Goal: Information Seeking & Learning: Learn about a topic

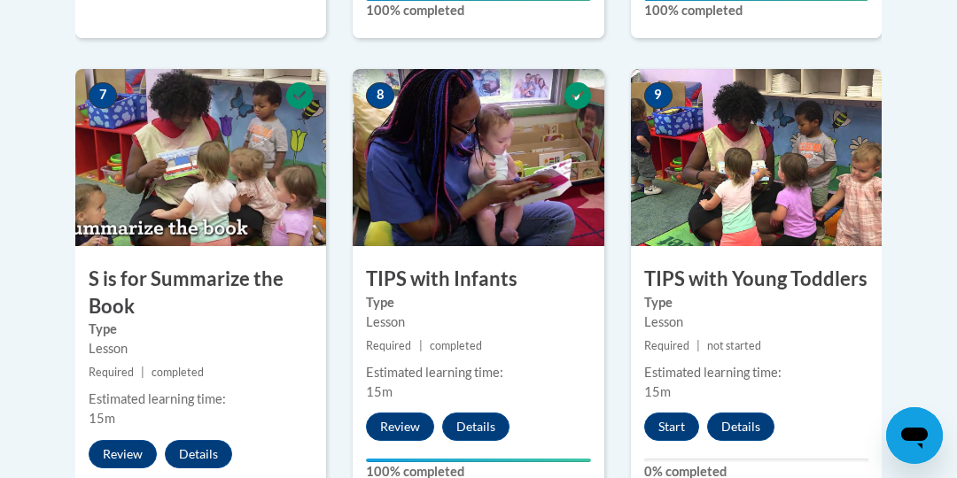
scroll to position [1501, 0]
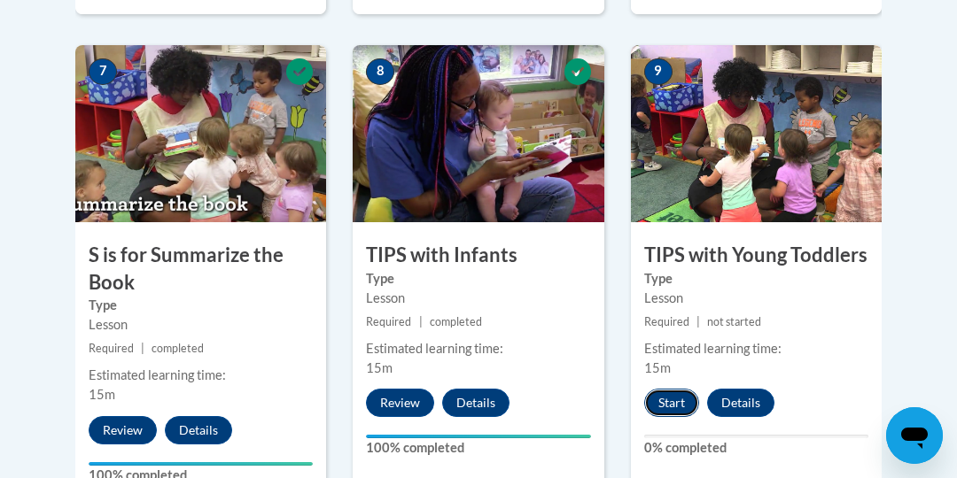
click at [666, 398] on button "Start" at bounding box center [671, 403] width 55 height 28
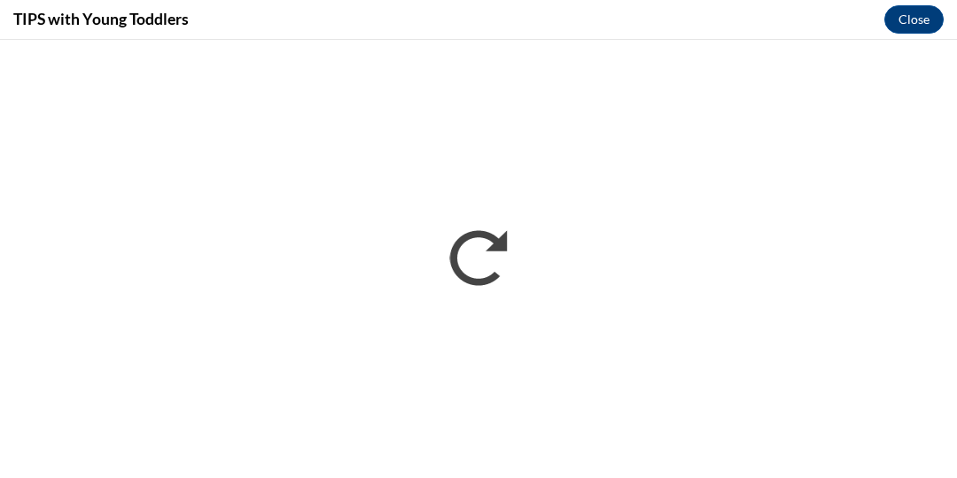
scroll to position [0, 0]
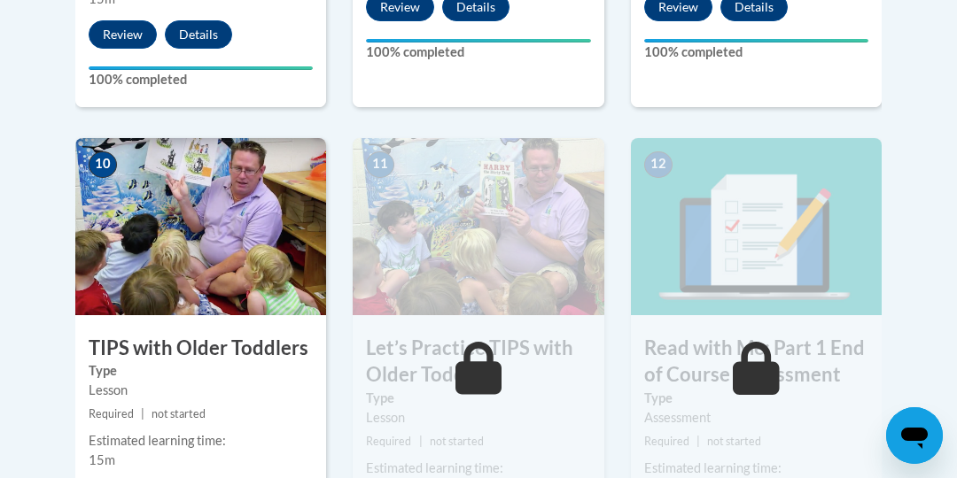
scroll to position [1899, 0]
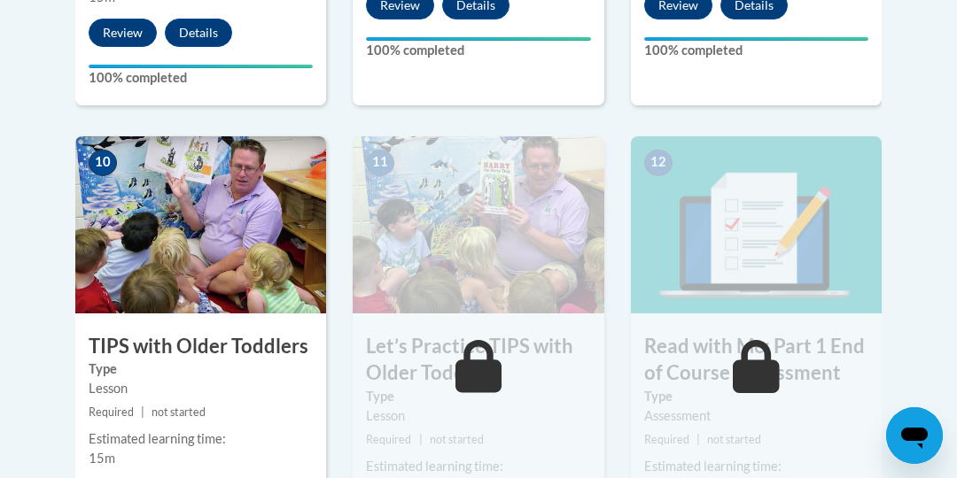
click at [182, 229] on img at bounding box center [200, 224] width 251 height 177
click at [185, 347] on h3 "TIPS with Older Toddlers" at bounding box center [200, 346] width 251 height 27
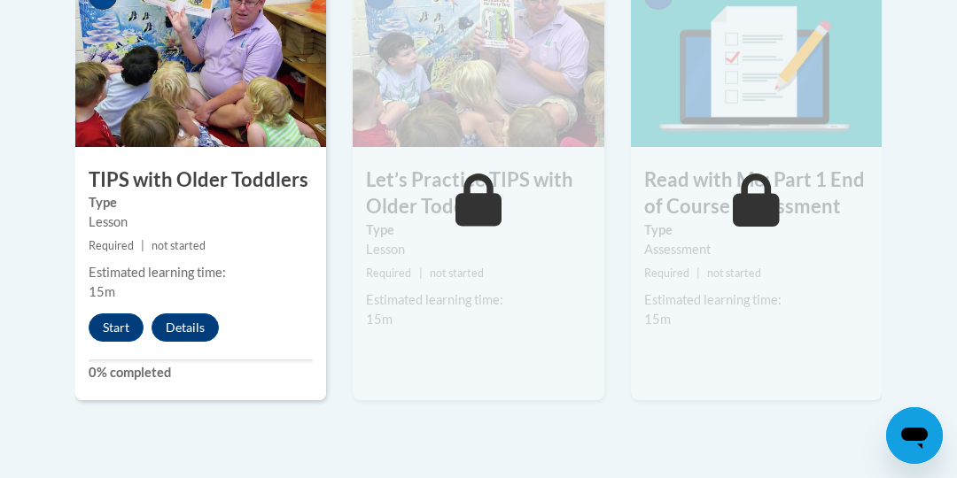
scroll to position [2066, 0]
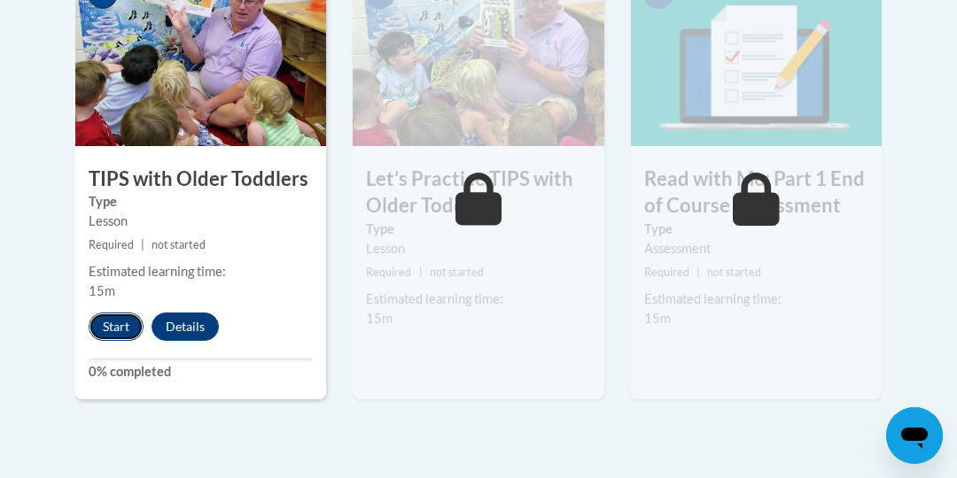
click at [105, 334] on button "Start" at bounding box center [116, 327] width 55 height 28
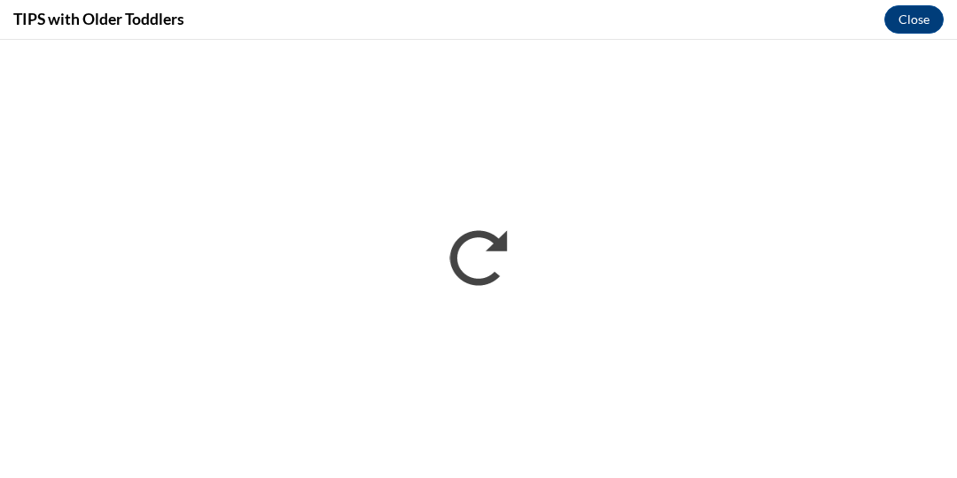
scroll to position [0, 0]
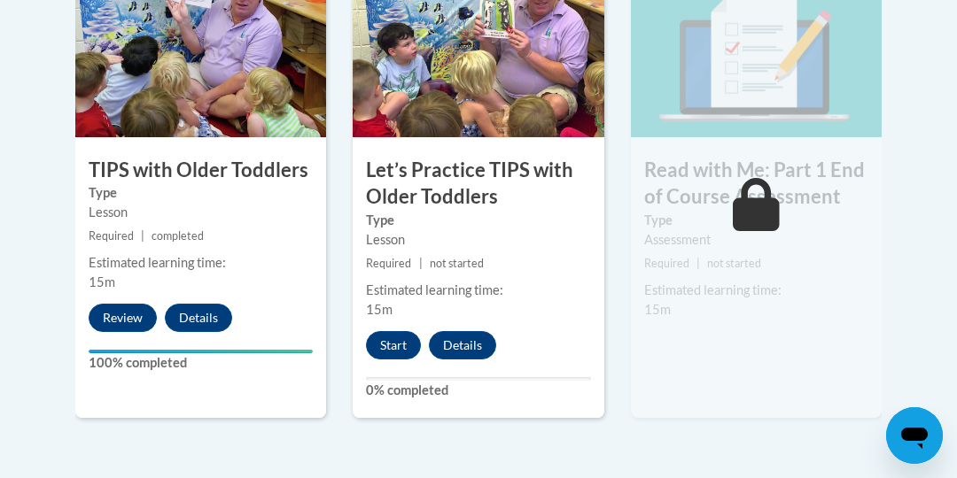
scroll to position [2076, 0]
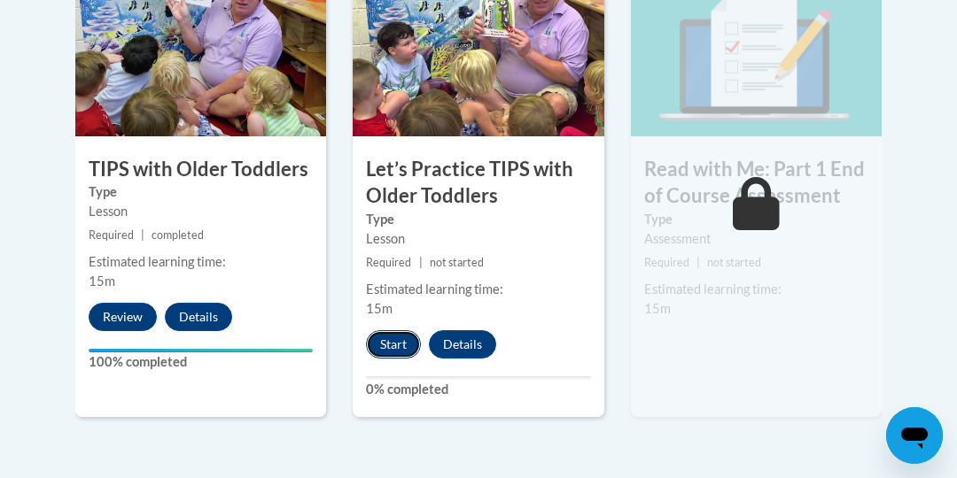
click at [388, 340] on button "Start" at bounding box center [393, 344] width 55 height 28
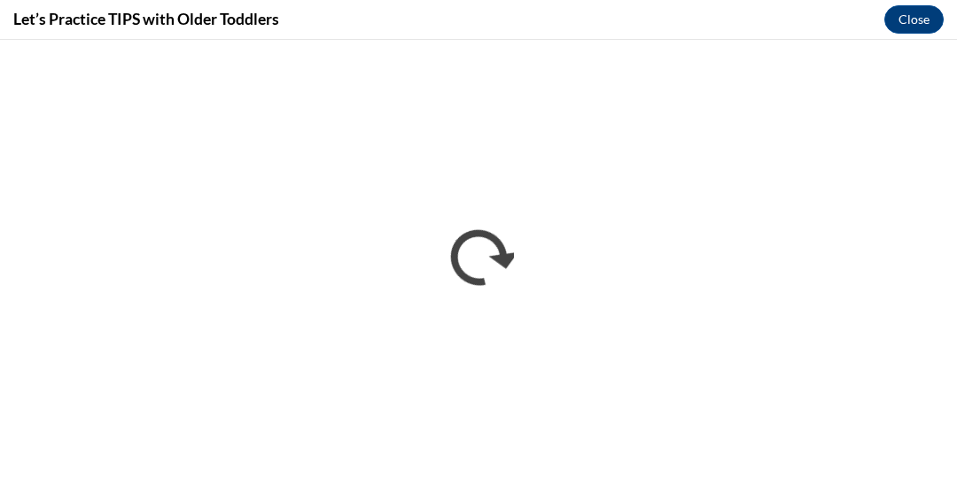
scroll to position [0, 0]
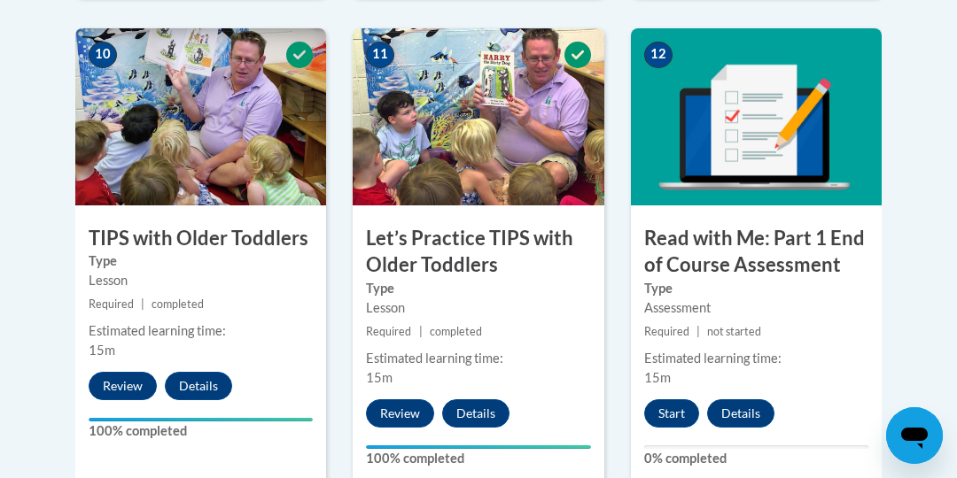
scroll to position [2014, 0]
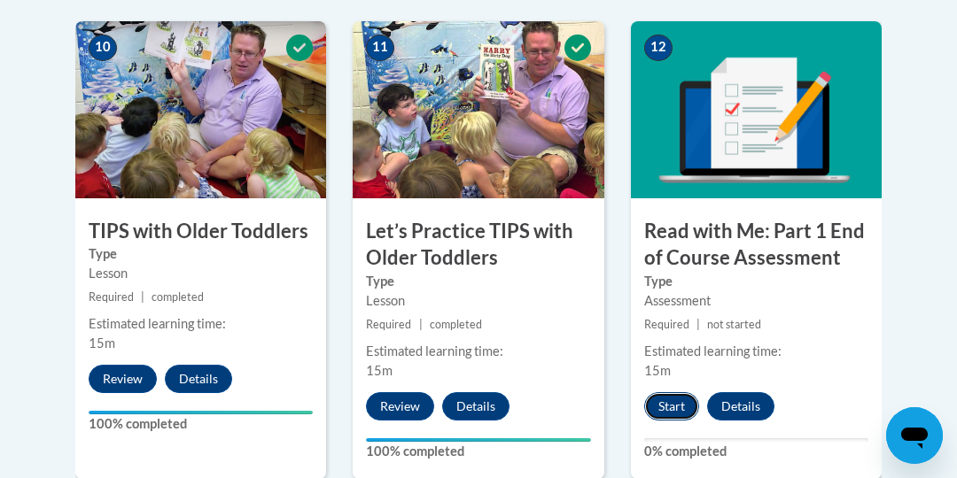
click at [666, 397] on button "Start" at bounding box center [671, 406] width 55 height 28
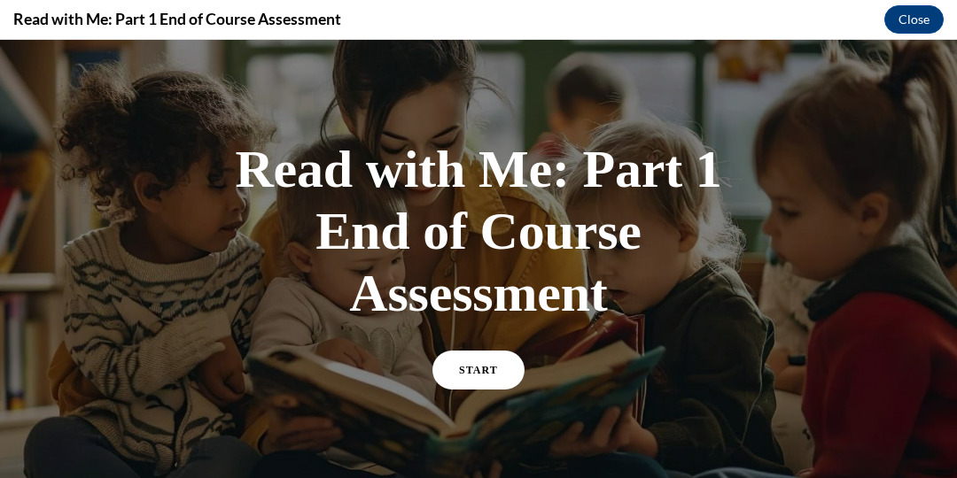
scroll to position [24, 0]
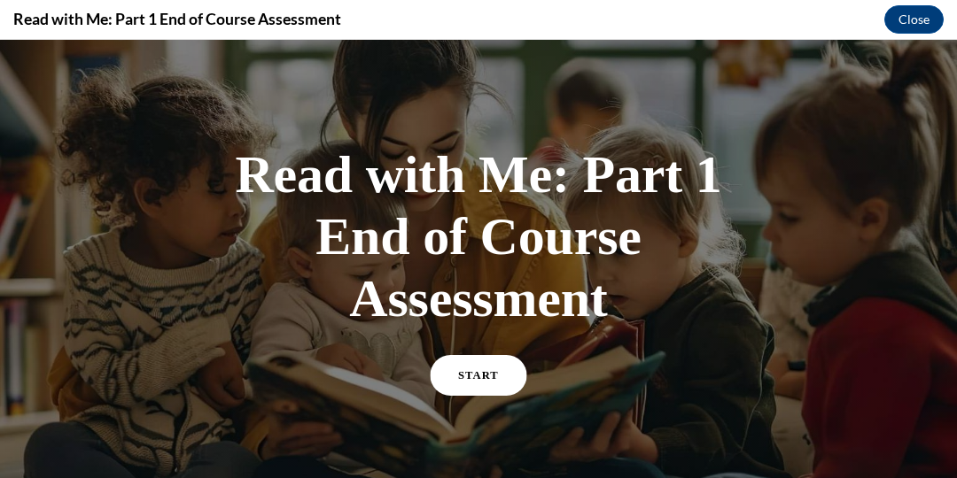
click at [481, 370] on span "START" at bounding box center [478, 375] width 41 height 13
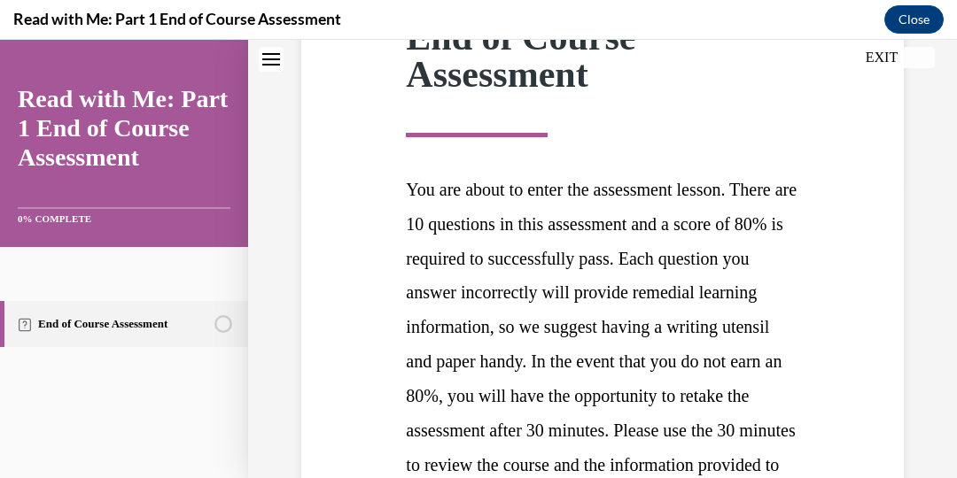
scroll to position [546, 0]
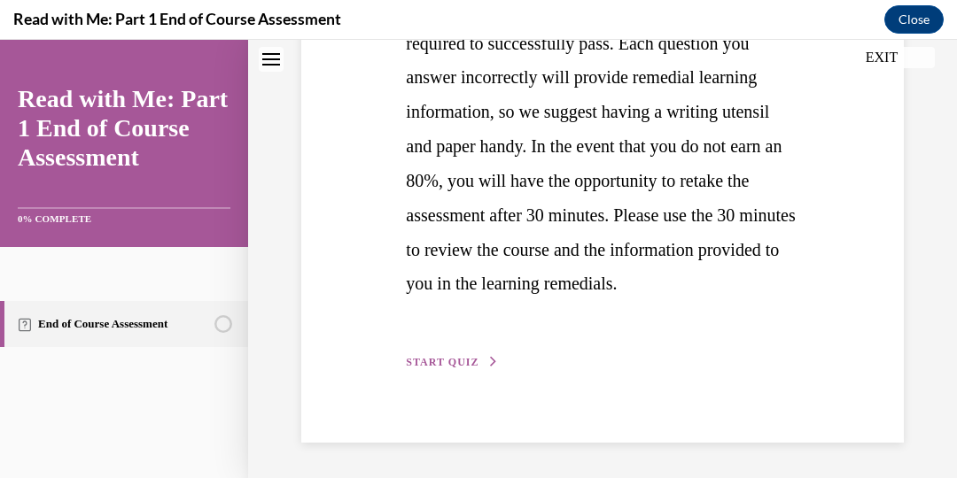
click at [439, 360] on span "START QUIZ" at bounding box center [442, 362] width 73 height 12
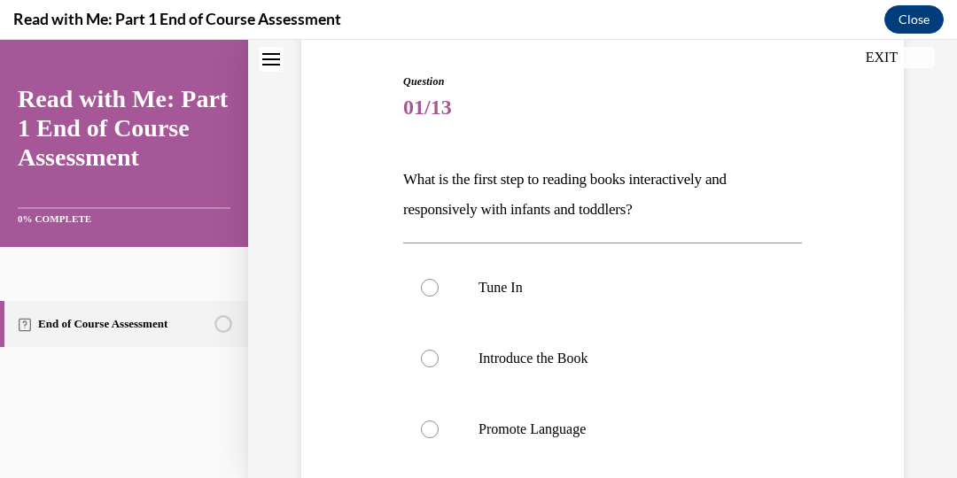
scroll to position [178, 0]
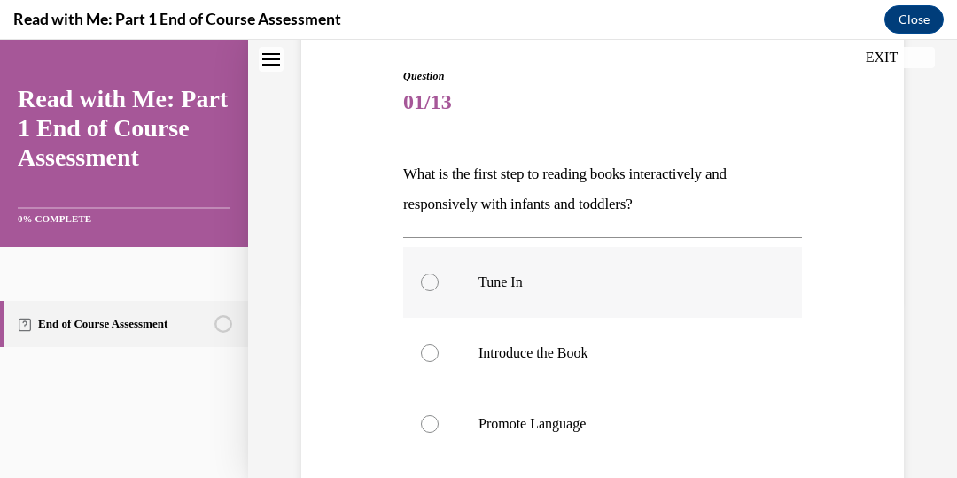
click at [431, 286] on div at bounding box center [430, 283] width 18 height 18
click at [431, 286] on input "Tune In" at bounding box center [430, 283] width 18 height 18
radio input "true"
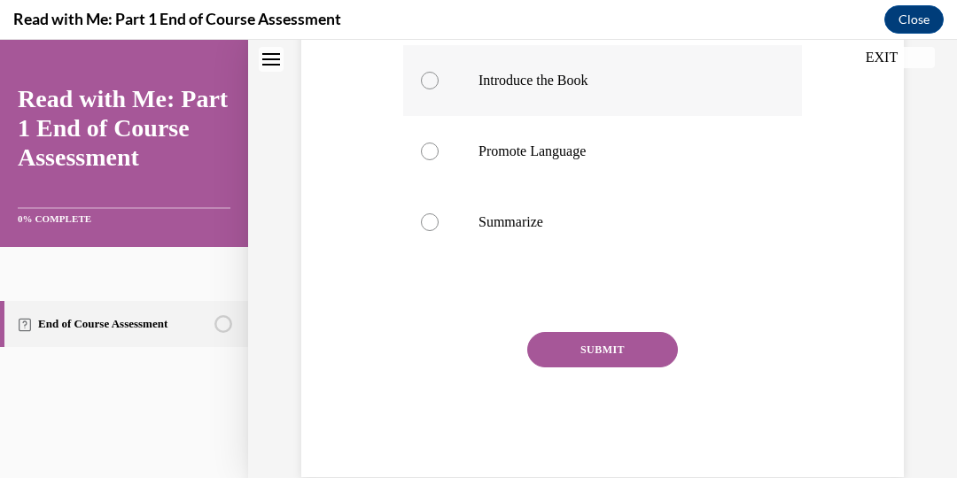
scroll to position [457, 0]
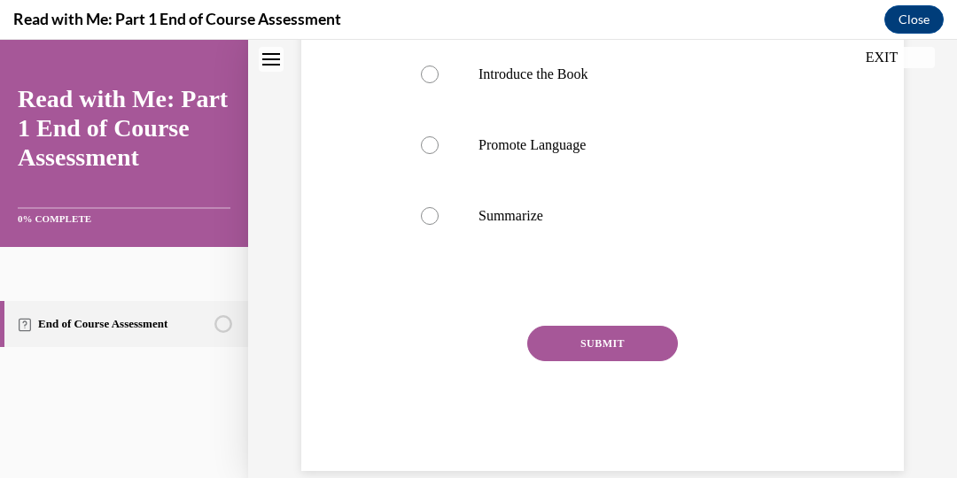
click at [579, 338] on button "SUBMIT" at bounding box center [602, 343] width 151 height 35
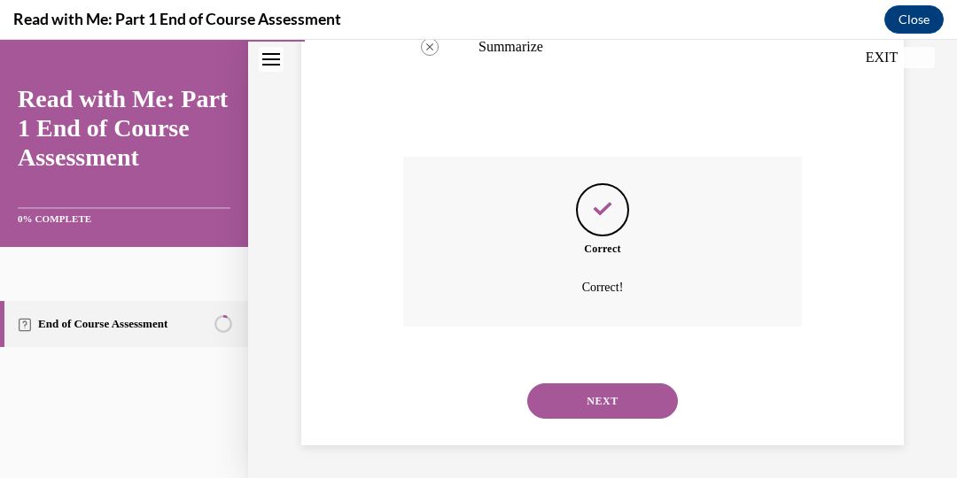
scroll to position [628, 0]
click at [623, 407] on button "NEXT" at bounding box center [602, 399] width 151 height 35
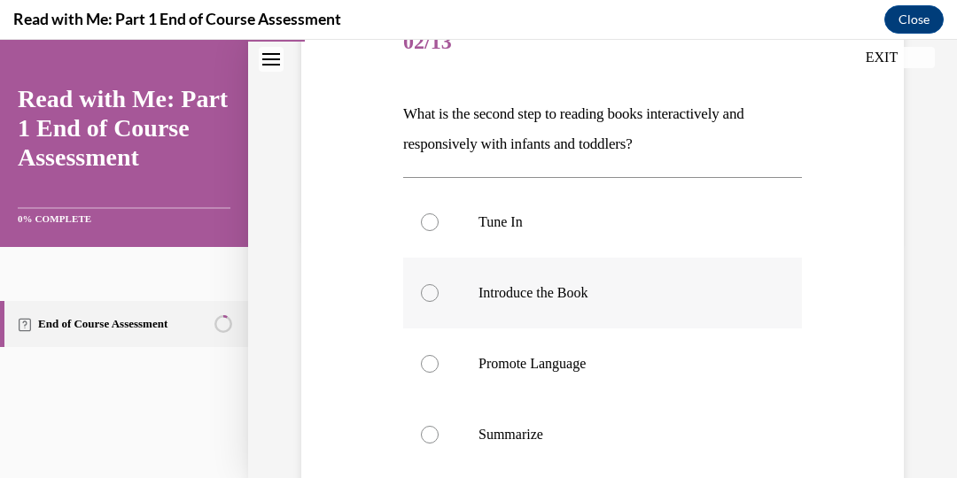
scroll to position [241, 0]
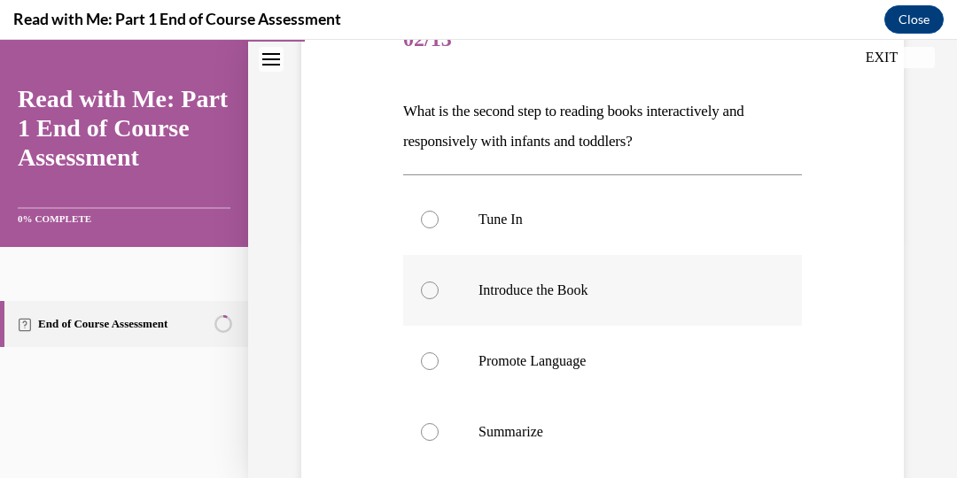
click at [429, 297] on div at bounding box center [430, 291] width 18 height 18
click at [429, 297] on input "Introduce the Book" at bounding box center [430, 291] width 18 height 18
radio input "true"
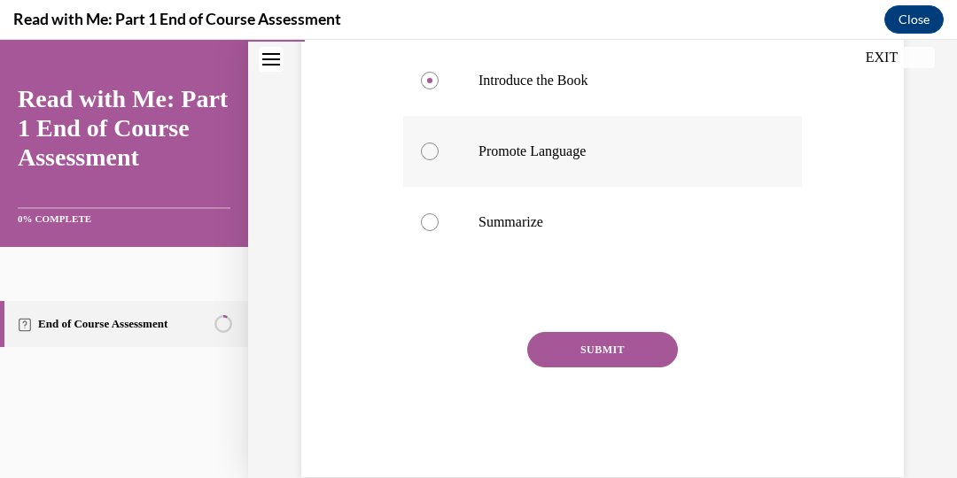
scroll to position [485, 0]
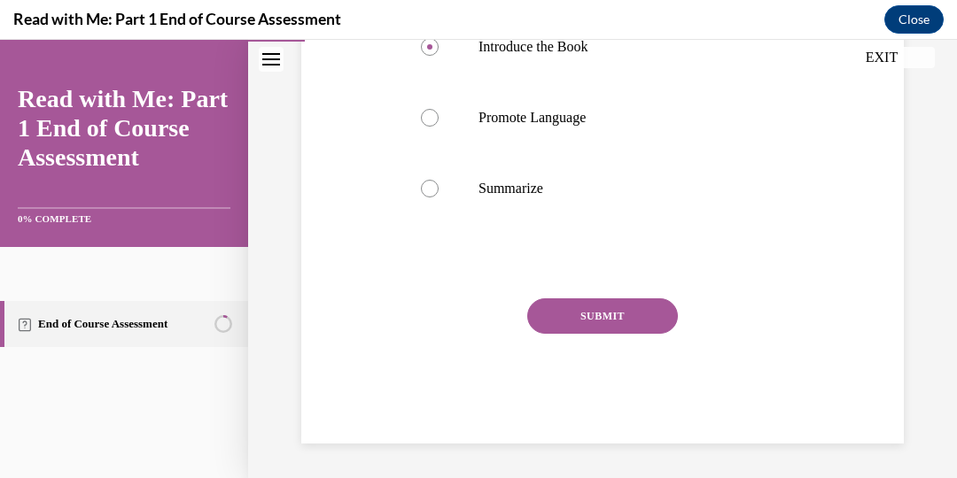
click at [583, 323] on button "SUBMIT" at bounding box center [602, 316] width 151 height 35
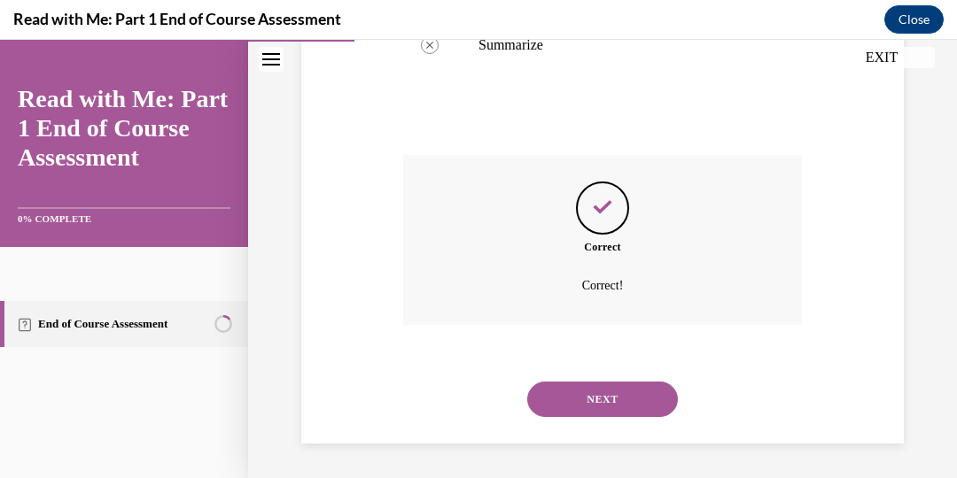
scroll to position [627, 0]
click at [595, 405] on button "NEXT" at bounding box center [602, 400] width 151 height 35
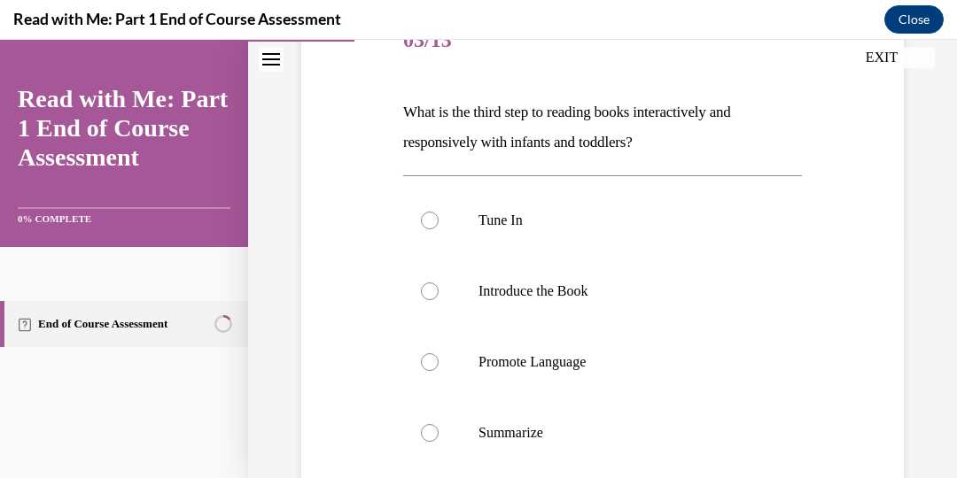
scroll to position [248, 0]
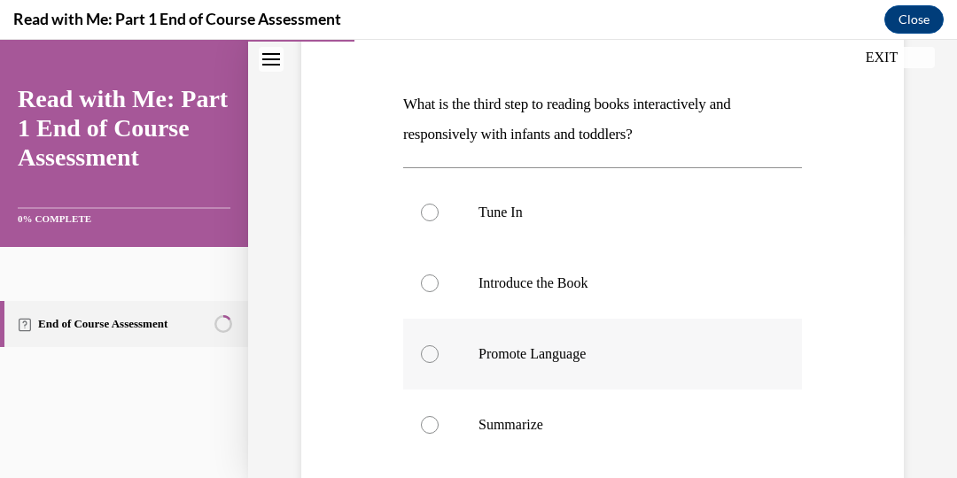
click at [430, 351] on div at bounding box center [430, 355] width 18 height 18
click at [430, 351] on input "Promote Language" at bounding box center [430, 355] width 18 height 18
radio input "true"
click at [430, 352] on circle at bounding box center [429, 354] width 5 height 5
click at [430, 351] on input "Promote Language" at bounding box center [430, 355] width 18 height 18
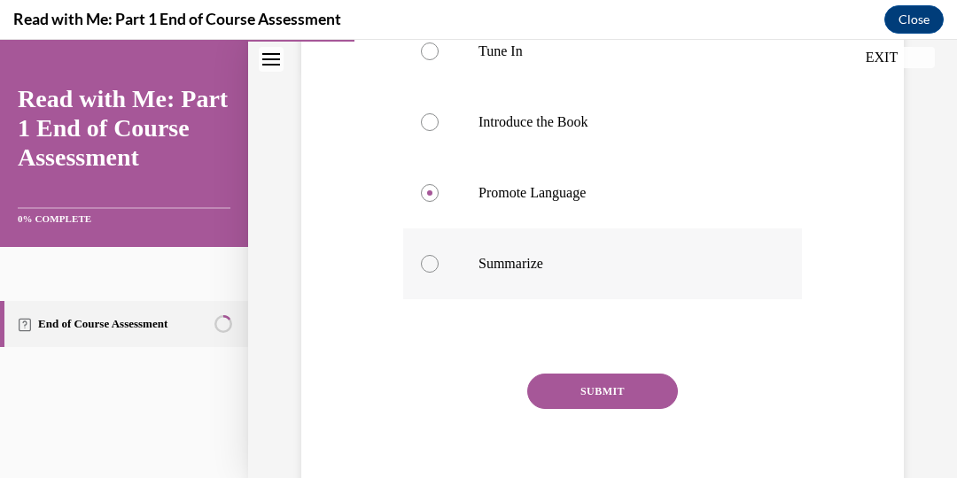
scroll to position [413, 0]
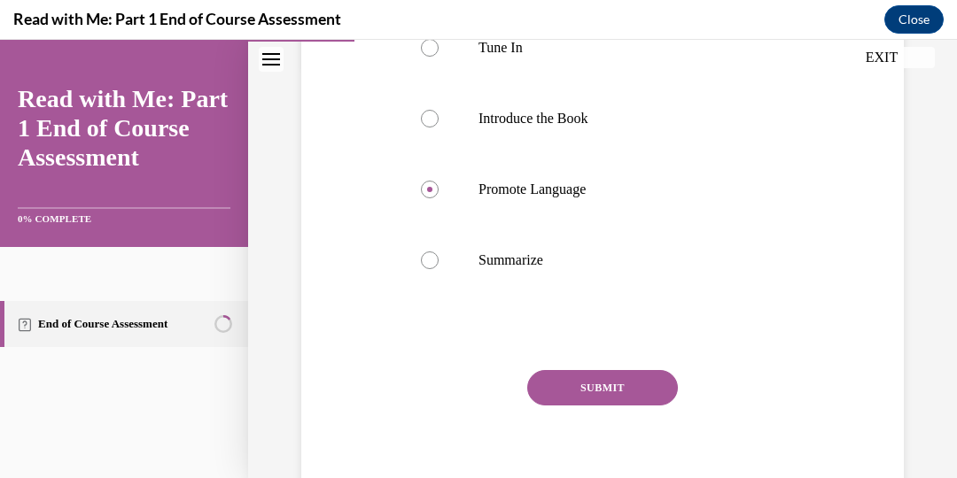
click at [594, 392] on button "SUBMIT" at bounding box center [602, 387] width 151 height 35
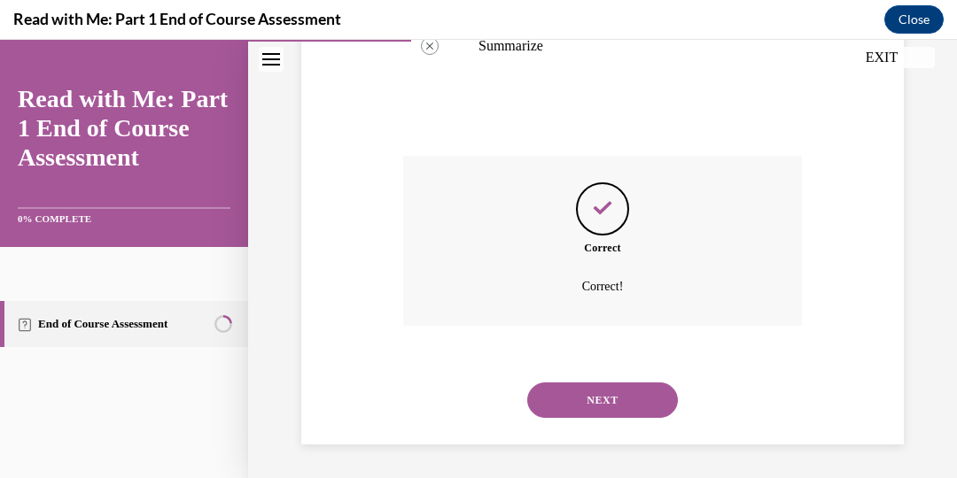
scroll to position [628, 0]
click at [600, 400] on button "NEXT" at bounding box center [602, 399] width 151 height 35
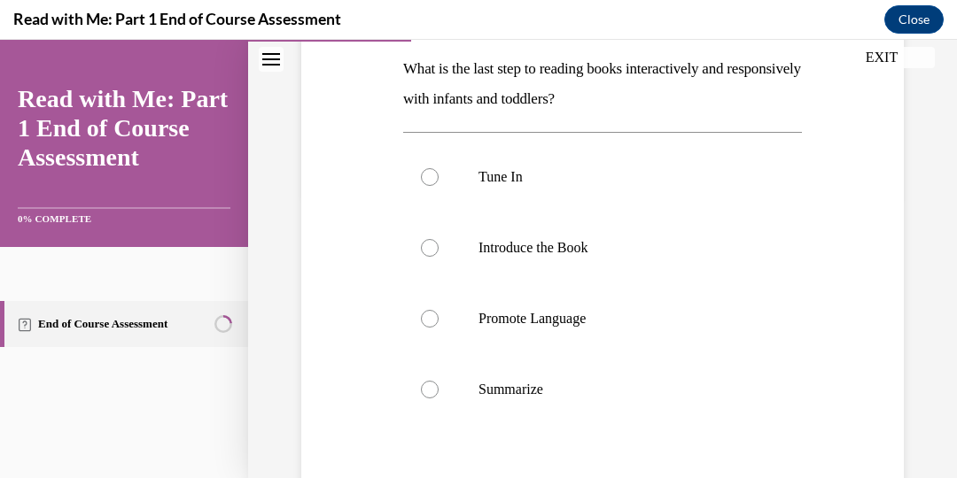
scroll to position [287, 0]
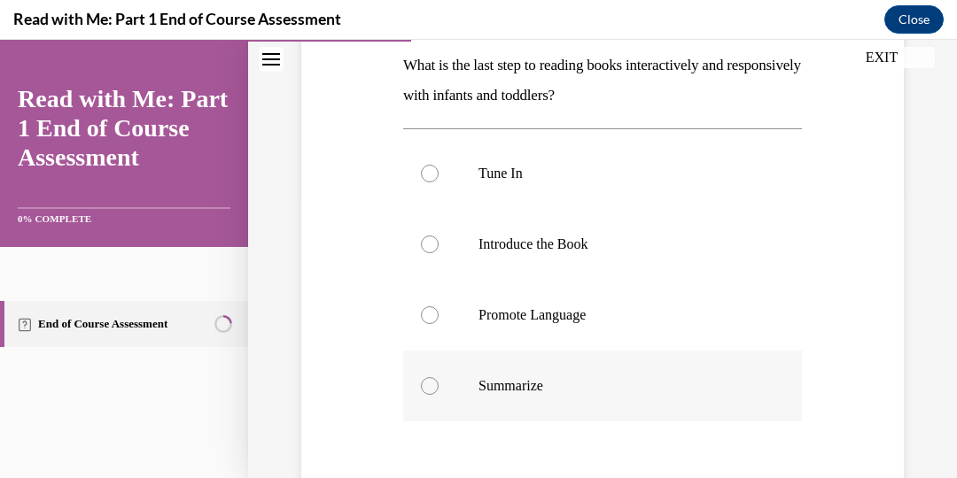
click at [433, 385] on div at bounding box center [430, 386] width 18 height 18
click at [433, 385] on input "Summarize" at bounding box center [430, 386] width 18 height 18
radio input "true"
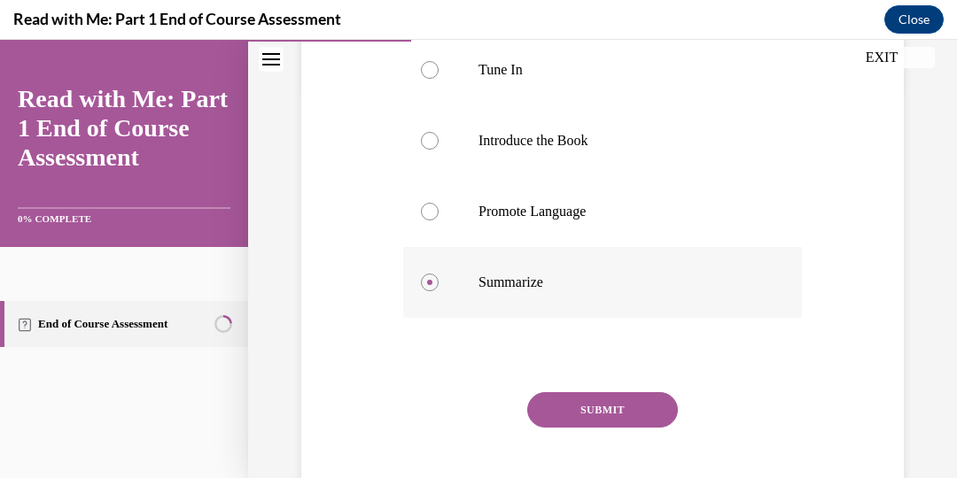
scroll to position [408, 0]
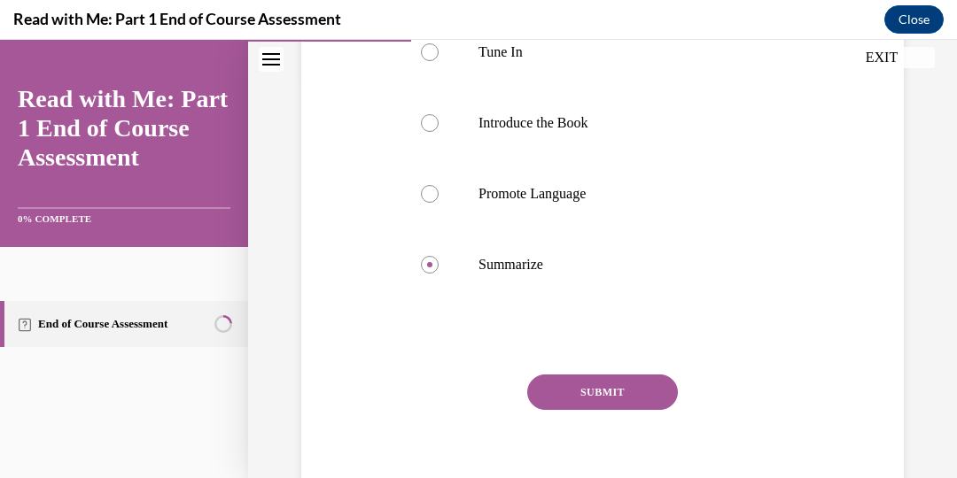
click at [596, 397] on button "SUBMIT" at bounding box center [602, 392] width 151 height 35
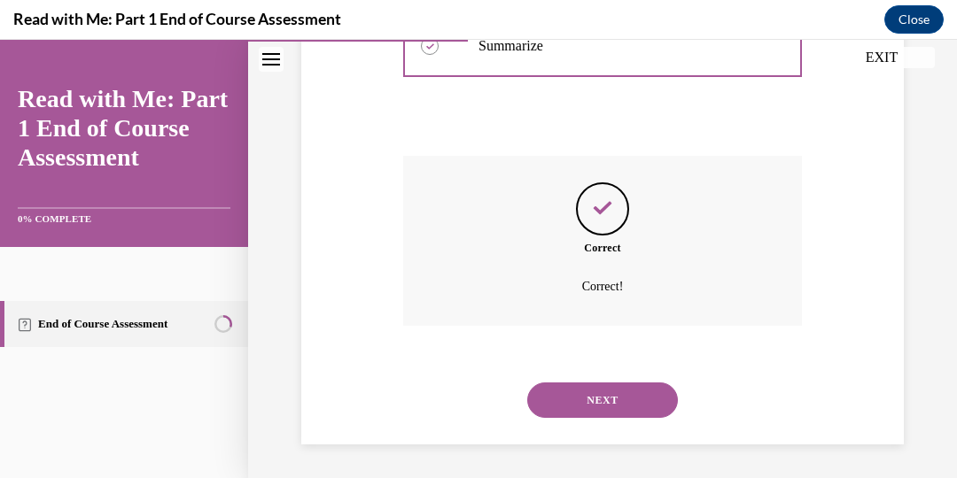
scroll to position [628, 0]
click at [596, 397] on button "NEXT" at bounding box center [602, 399] width 151 height 35
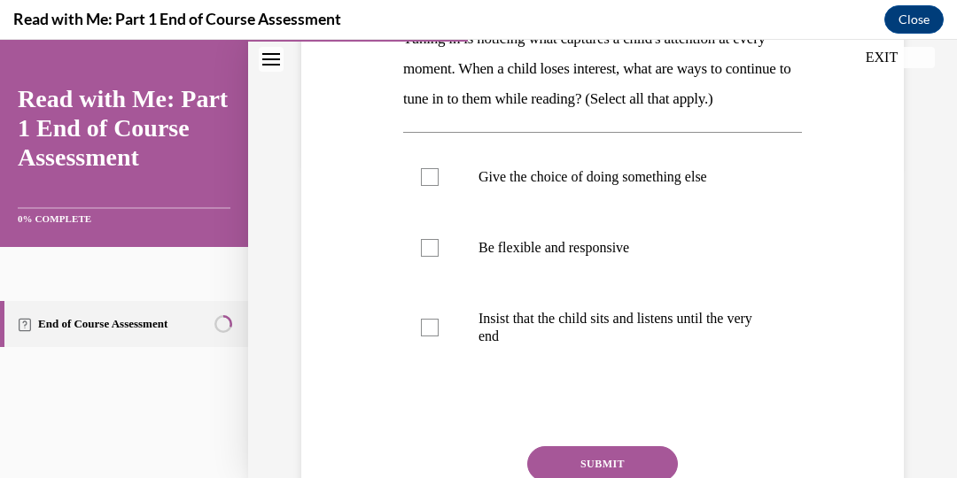
scroll to position [315, 0]
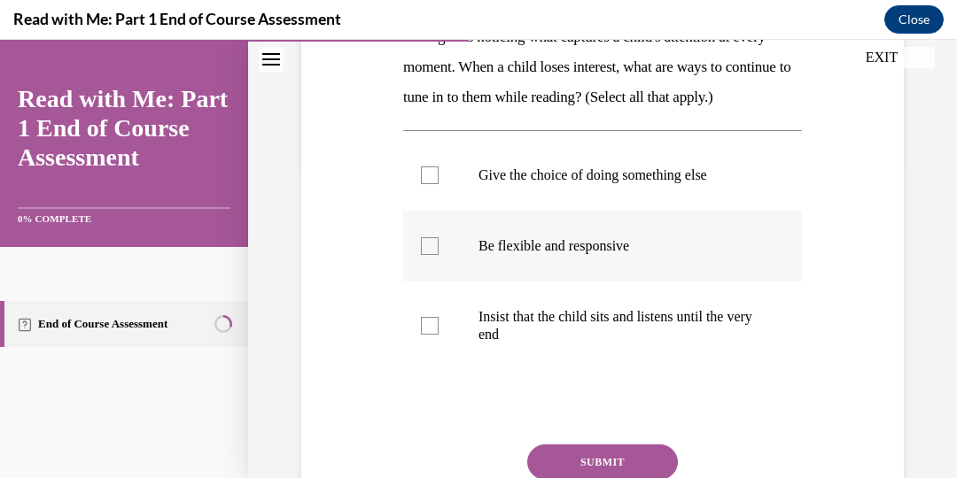
click at [430, 255] on div at bounding box center [430, 246] width 18 height 18
click at [430, 255] on input "Be flexible and responsive" at bounding box center [430, 246] width 18 height 18
checkbox input "true"
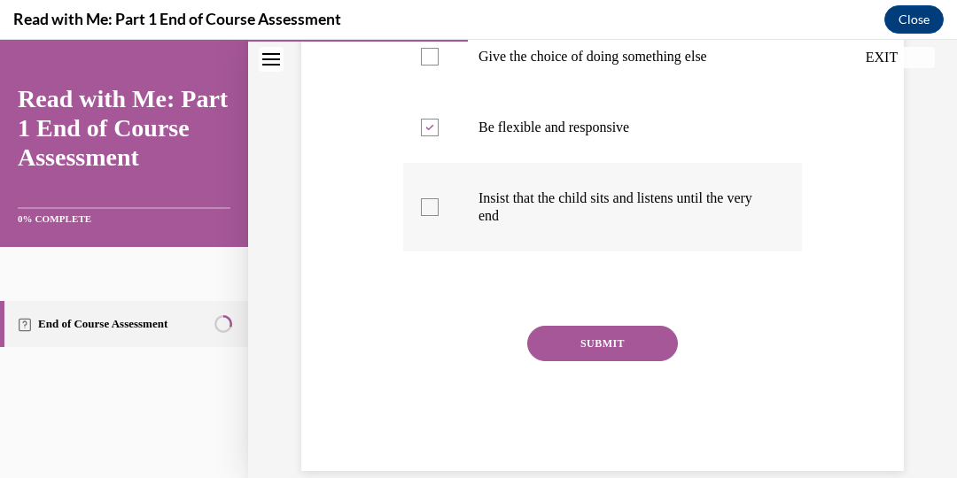
scroll to position [437, 0]
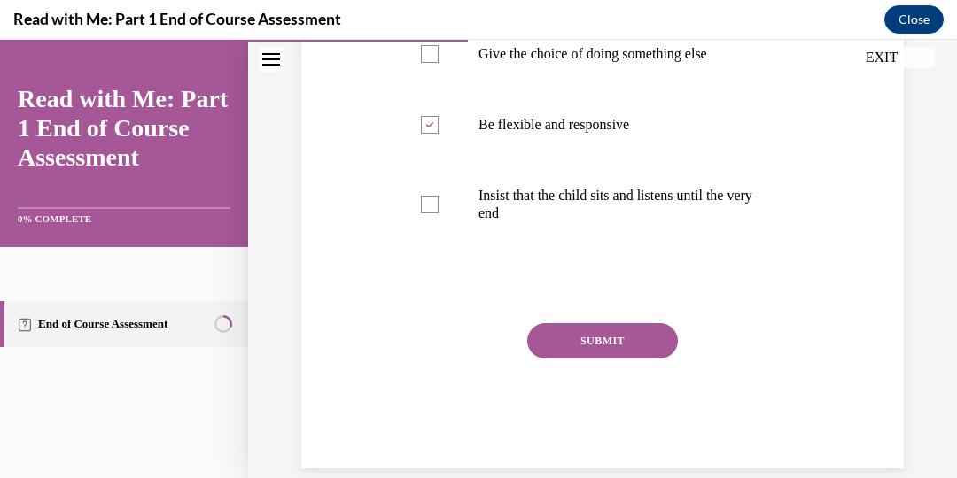
click at [616, 359] on button "SUBMIT" at bounding box center [602, 340] width 151 height 35
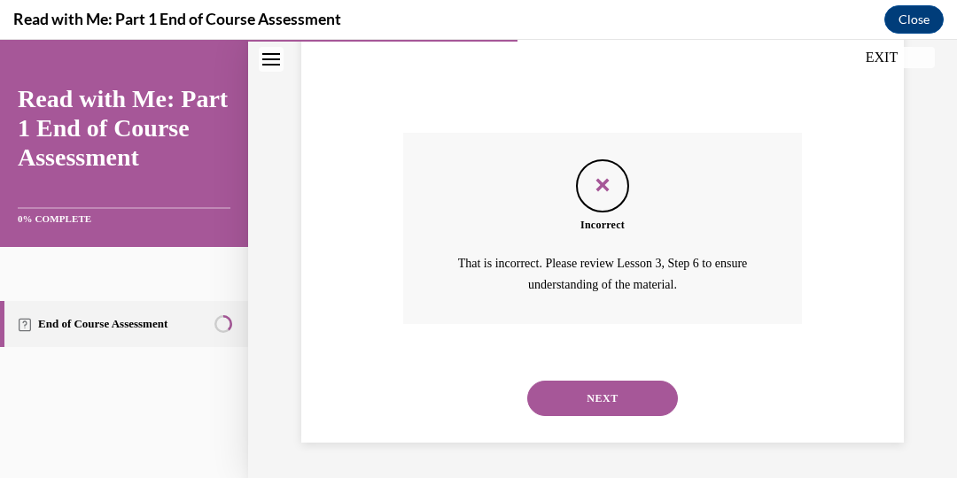
scroll to position [656, 0]
click at [591, 401] on button "NEXT" at bounding box center [602, 398] width 151 height 35
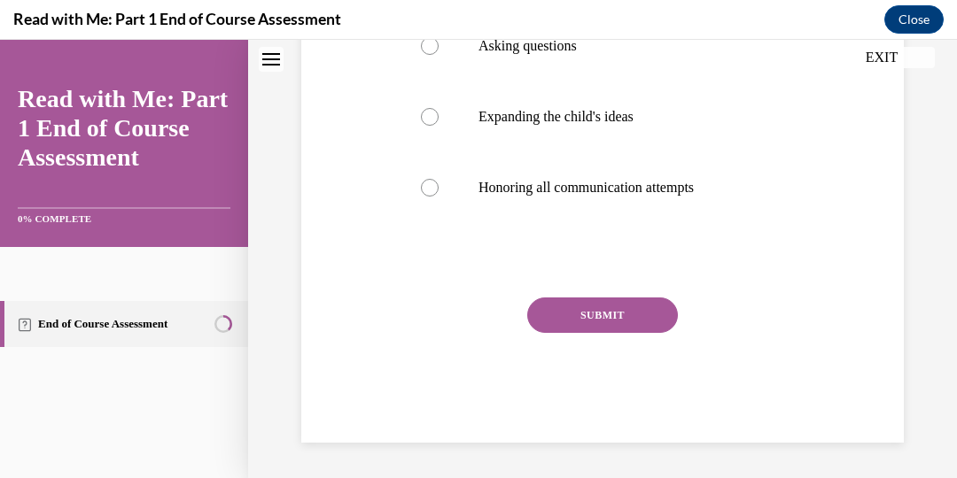
scroll to position [4, 0]
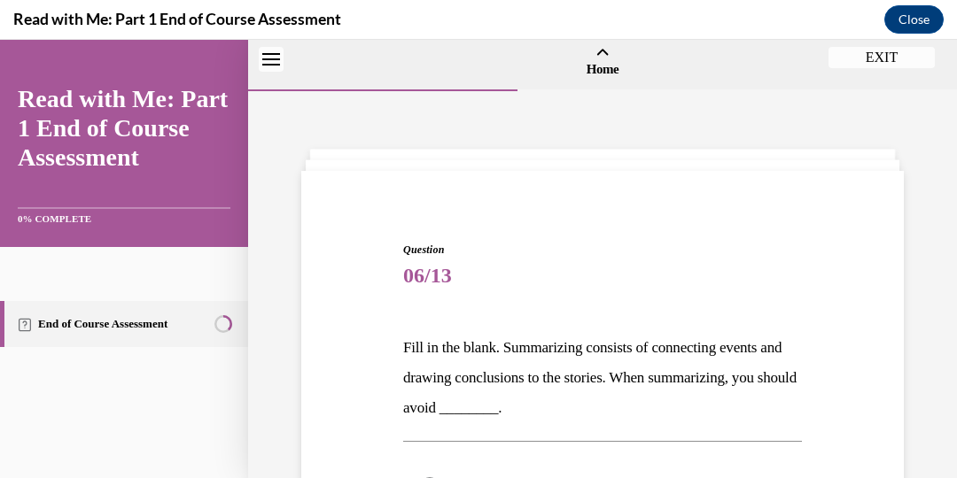
click at [591, 401] on p "Fill in the blank. Summarizing consists of connecting events and drawing conclu…" at bounding box center [602, 378] width 399 height 90
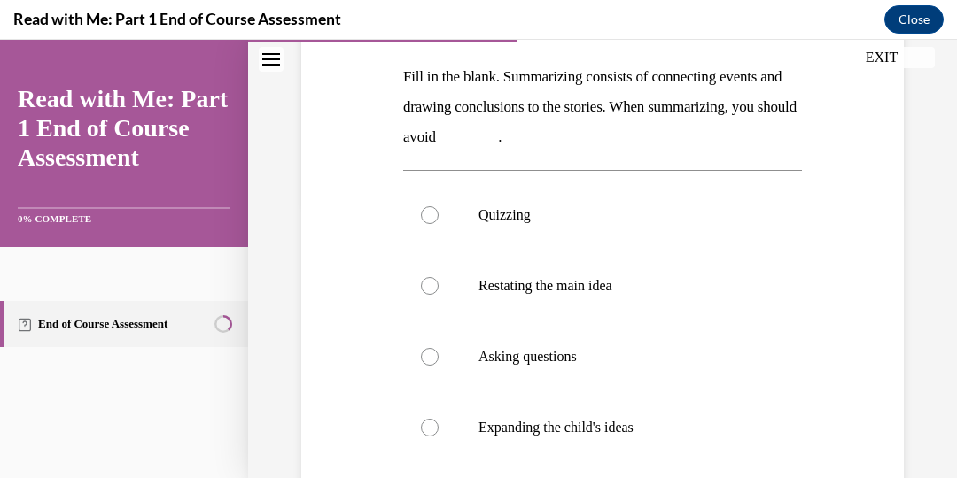
scroll to position [279, 0]
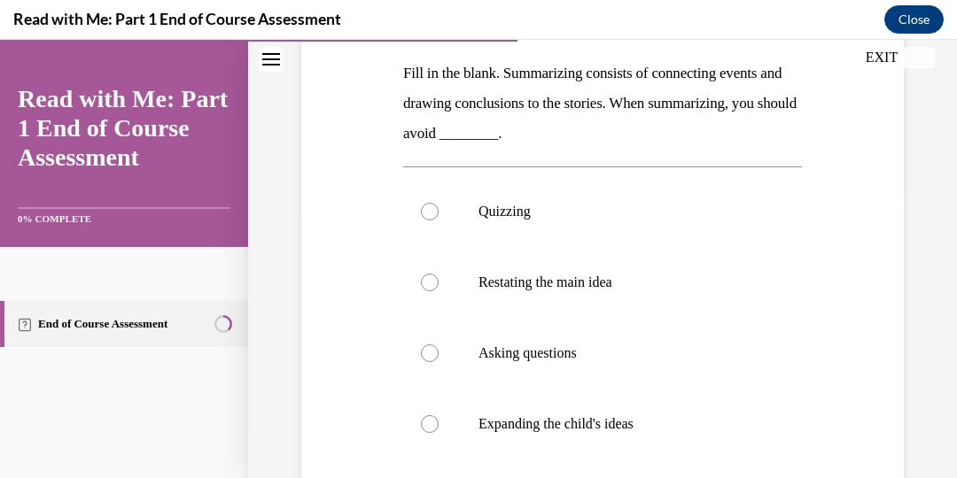
click at [591, 401] on label "Expanding the child's ideas" at bounding box center [602, 424] width 399 height 71
click at [439, 416] on input "Expanding the child's ideas" at bounding box center [430, 425] width 18 height 18
radio input "true"
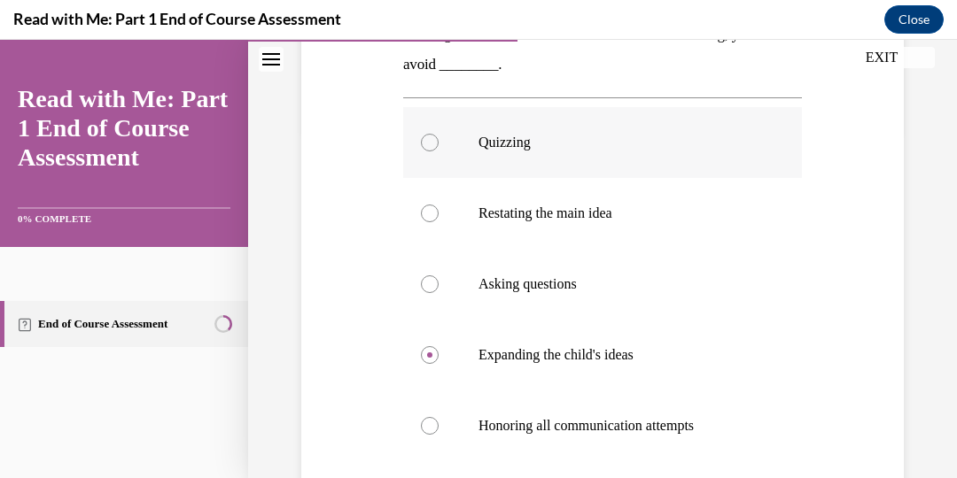
scroll to position [345, 0]
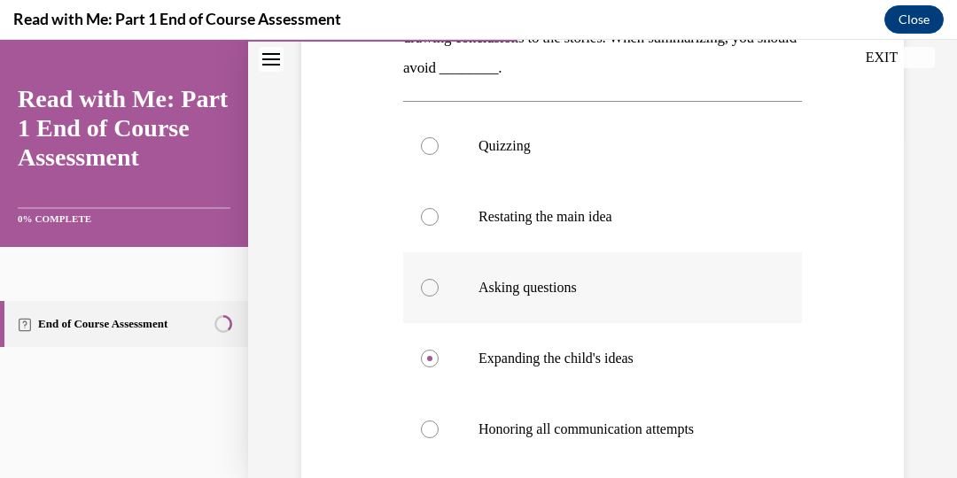
click at [431, 288] on div at bounding box center [430, 288] width 18 height 18
click at [431, 288] on input "Asking questions" at bounding box center [430, 288] width 18 height 18
radio input "true"
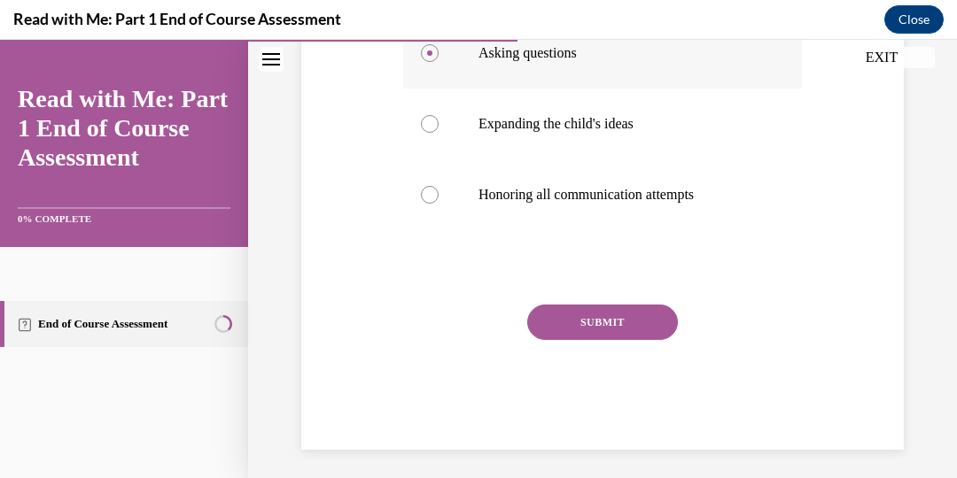
scroll to position [581, 0]
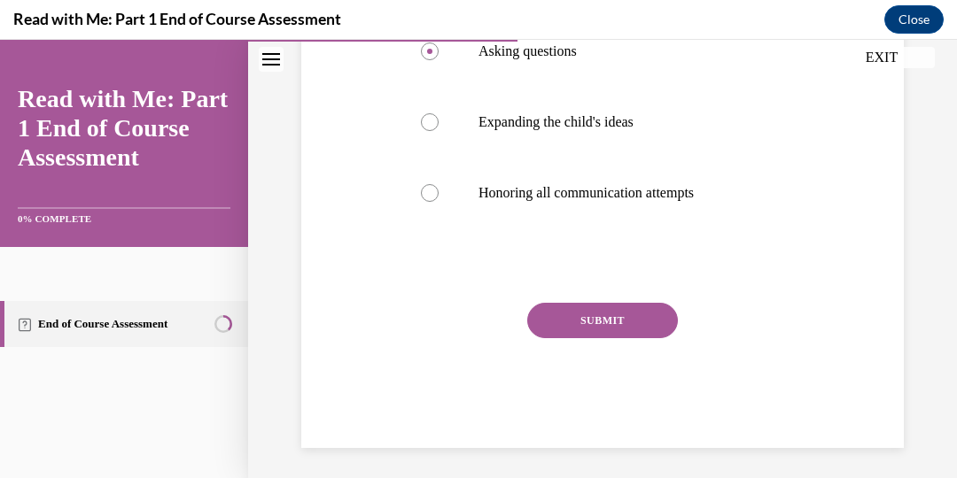
click at [571, 313] on button "SUBMIT" at bounding box center [602, 320] width 151 height 35
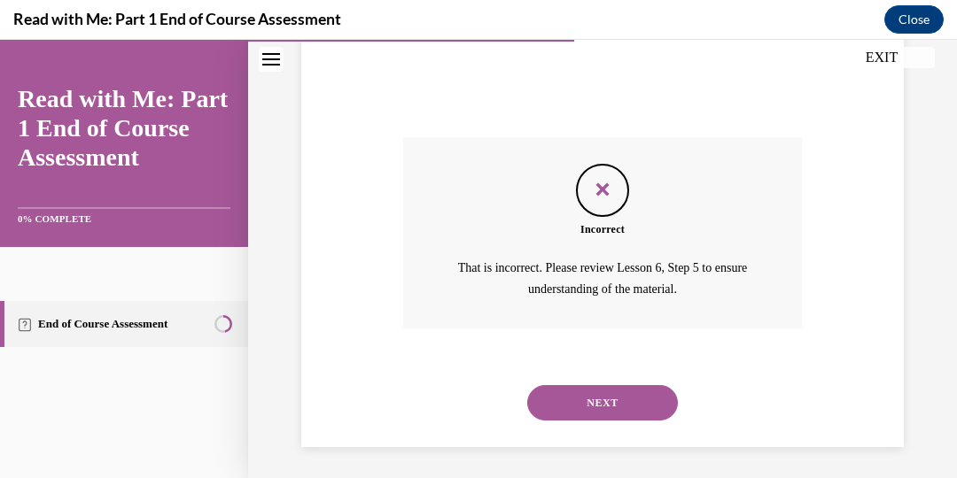
scroll to position [750, 0]
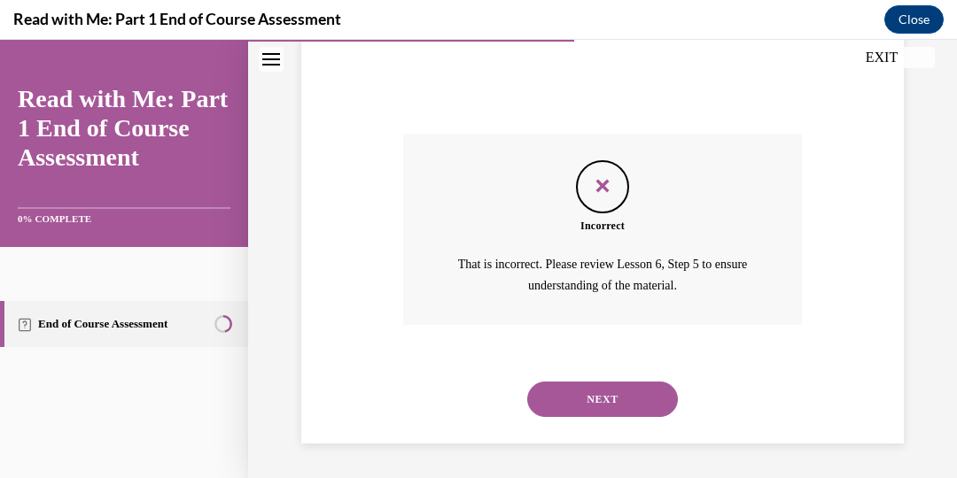
click at [598, 395] on button "NEXT" at bounding box center [602, 399] width 151 height 35
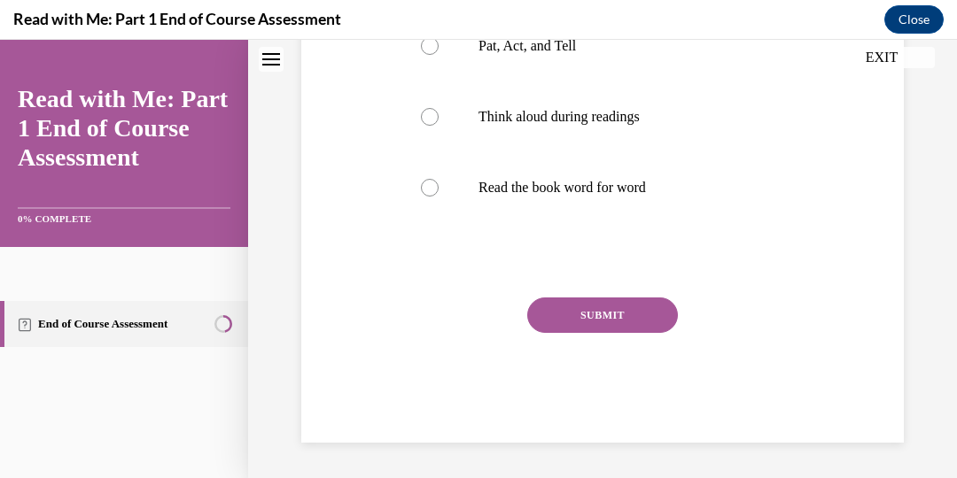
scroll to position [3, 0]
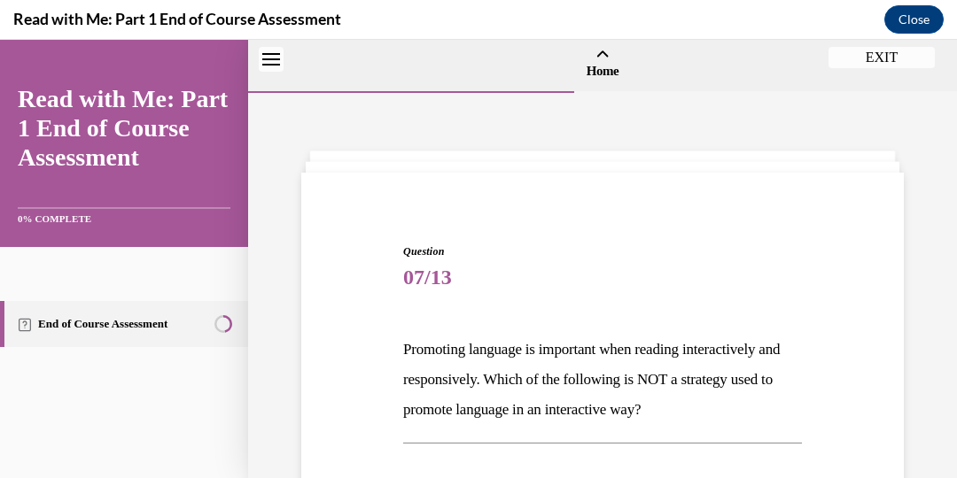
click at [598, 395] on p "Promoting language is important when reading interactively and responsively. Wh…" at bounding box center [602, 380] width 399 height 90
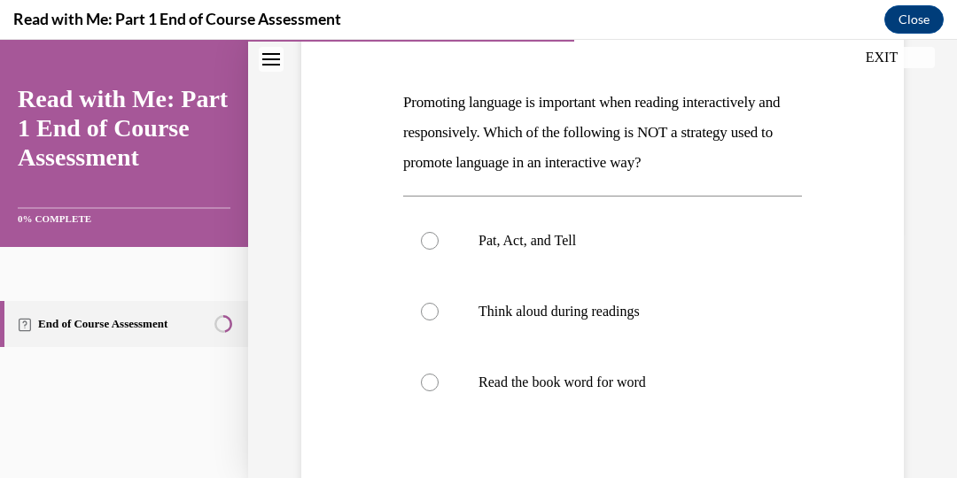
scroll to position [256, 0]
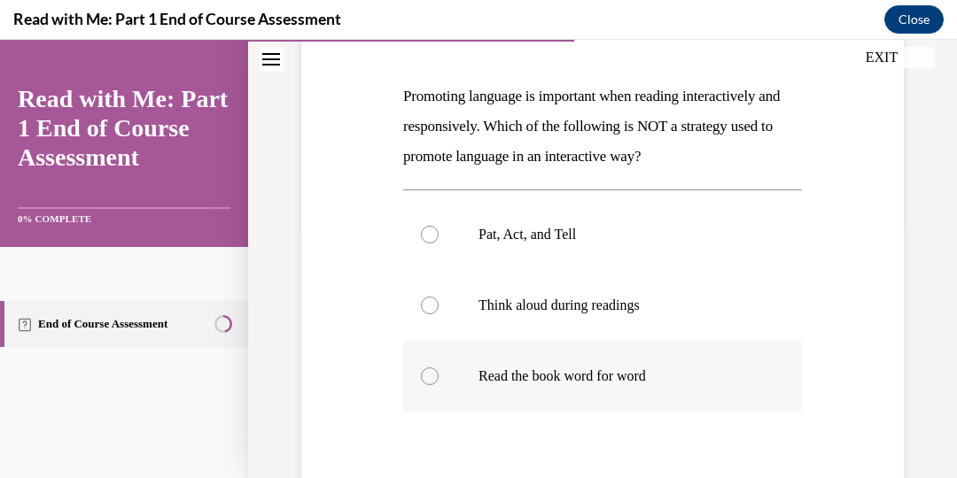
click at [428, 374] on div at bounding box center [430, 377] width 18 height 18
click at [428, 374] on input "Read the book word for word" at bounding box center [430, 377] width 18 height 18
radio input "true"
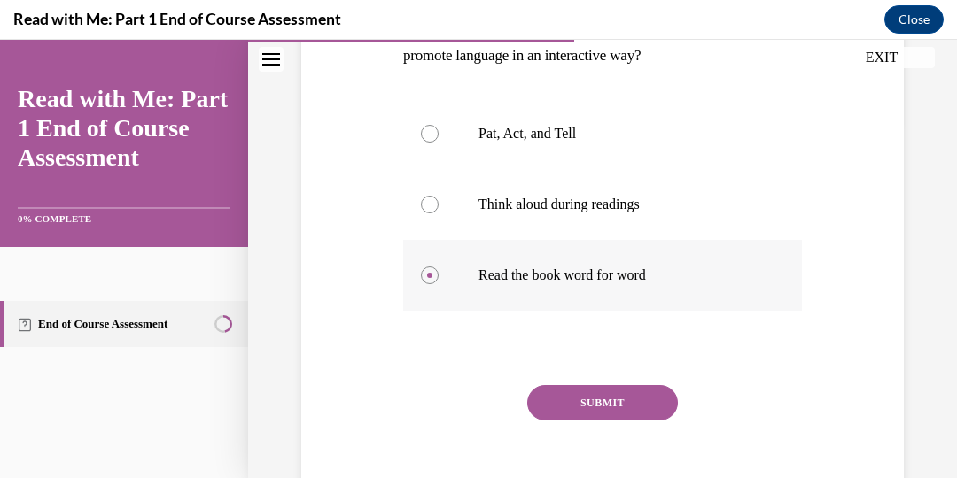
scroll to position [361, 0]
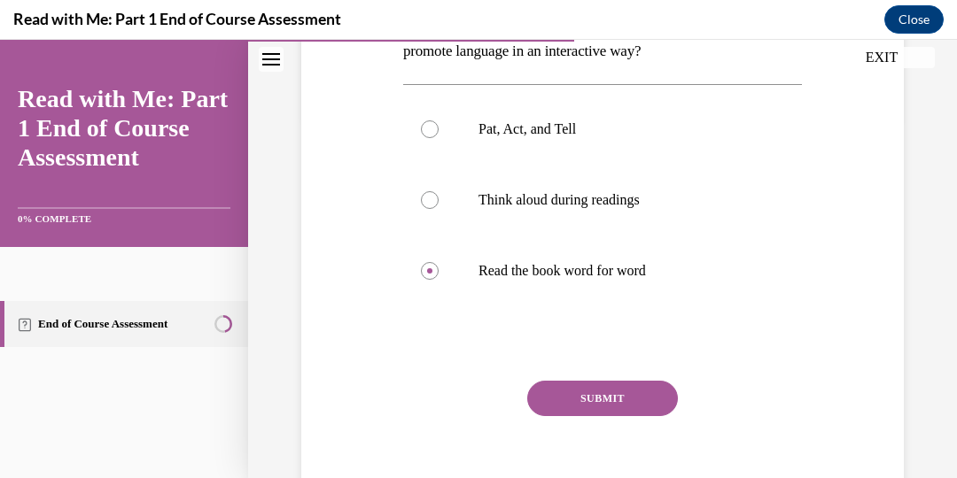
click at [554, 391] on button "SUBMIT" at bounding box center [602, 398] width 151 height 35
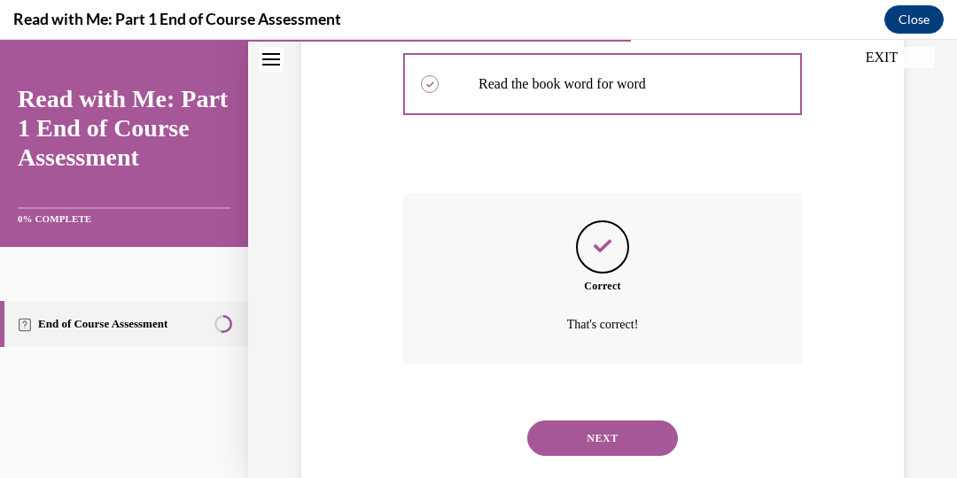
scroll to position [587, 0]
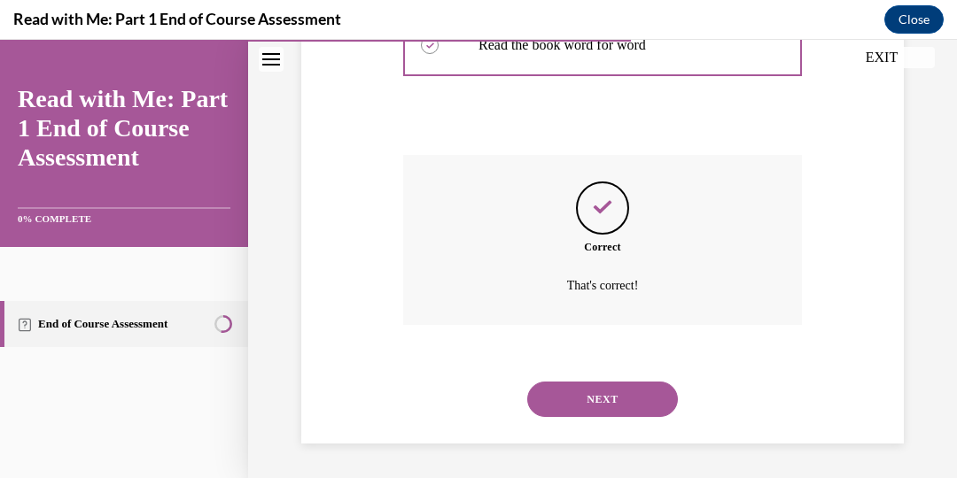
click at [562, 392] on button "NEXT" at bounding box center [602, 399] width 151 height 35
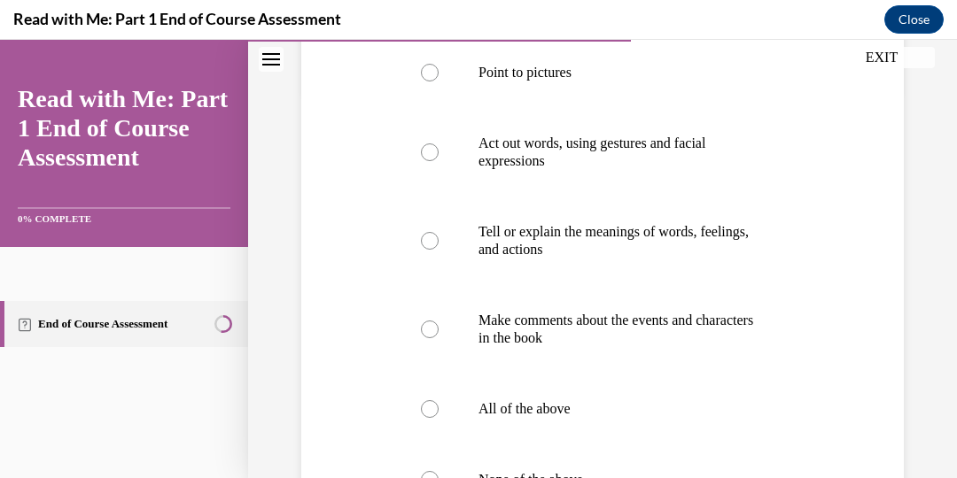
scroll to position [387, 0]
click at [431, 409] on div at bounding box center [430, 410] width 18 height 18
click at [431, 409] on input "All of the above" at bounding box center [430, 410] width 18 height 18
radio input "true"
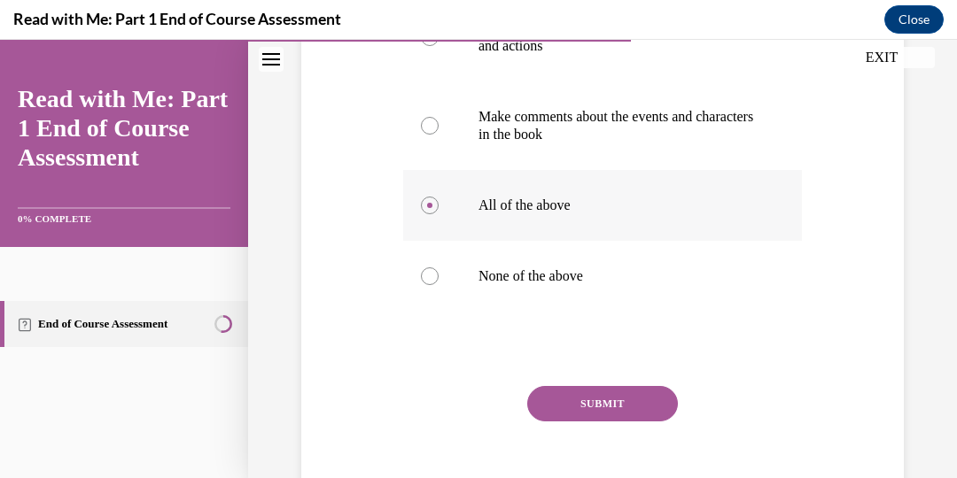
scroll to position [593, 0]
click at [452, 409] on div "SUBMIT" at bounding box center [602, 429] width 399 height 89
click at [623, 406] on button "SUBMIT" at bounding box center [602, 402] width 151 height 35
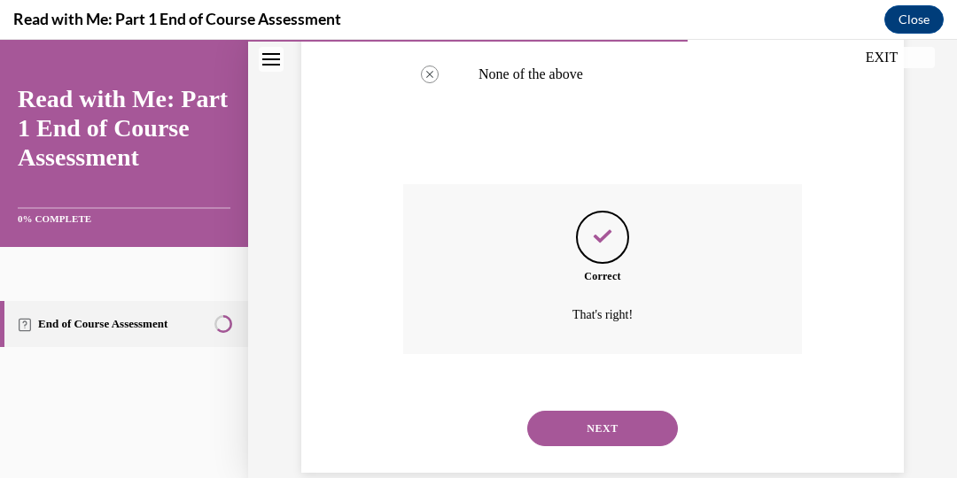
scroll to position [823, 0]
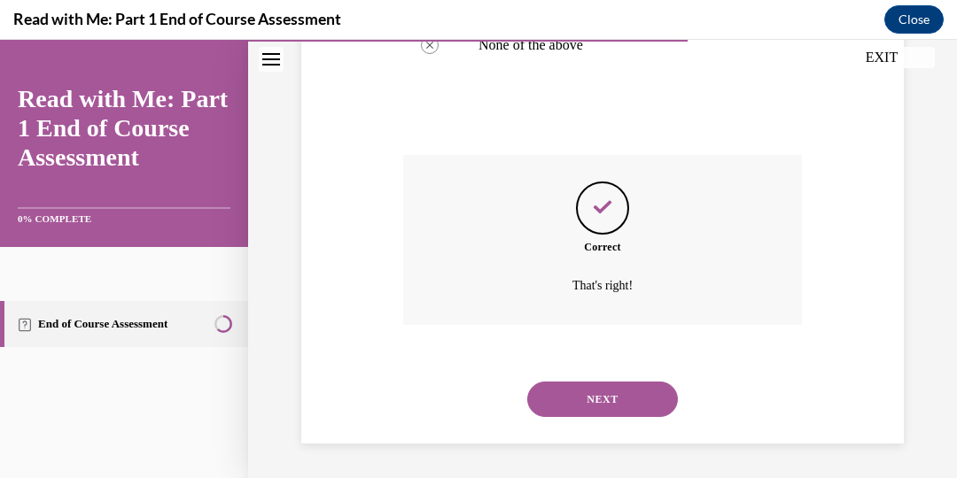
click at [623, 406] on button "NEXT" at bounding box center [602, 399] width 151 height 35
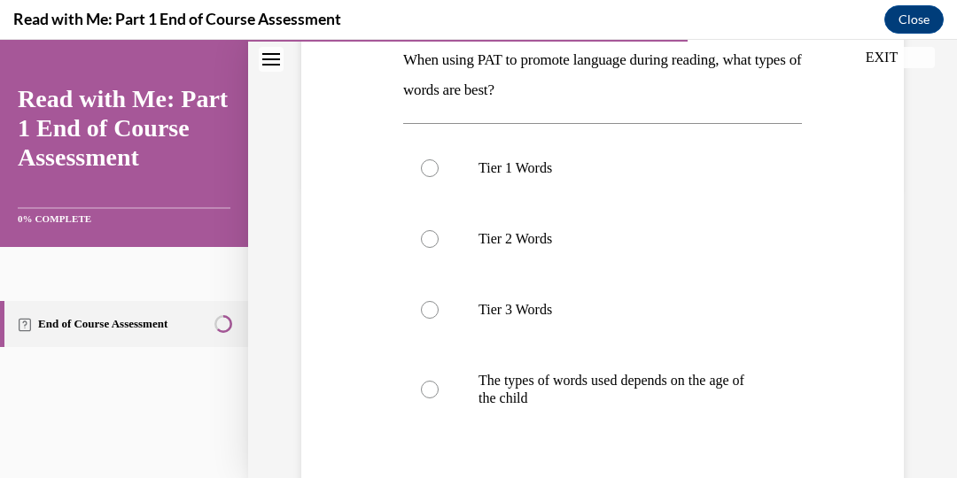
scroll to position [293, 0]
click at [431, 388] on div at bounding box center [430, 389] width 18 height 18
click at [431, 388] on input "The types of words used depends on the age of the child" at bounding box center [430, 389] width 18 height 18
radio input "true"
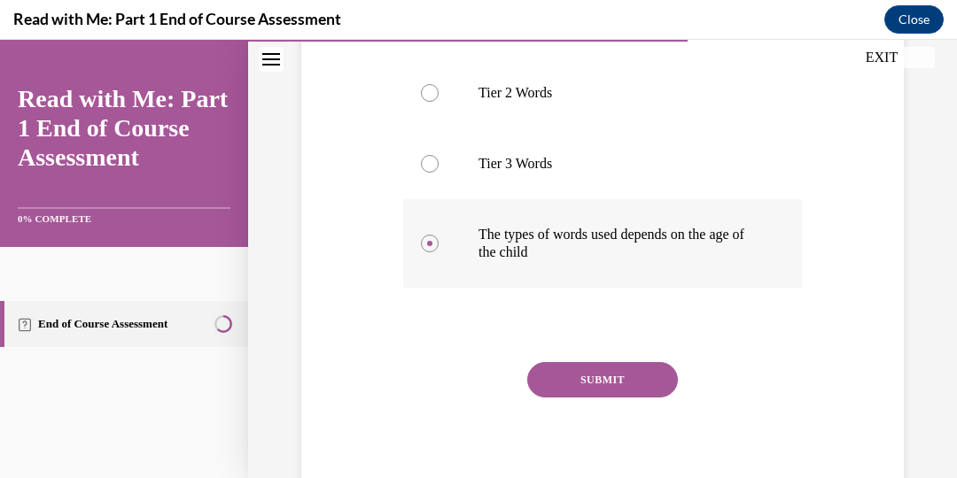
click at [561, 369] on button "SUBMIT" at bounding box center [602, 379] width 151 height 35
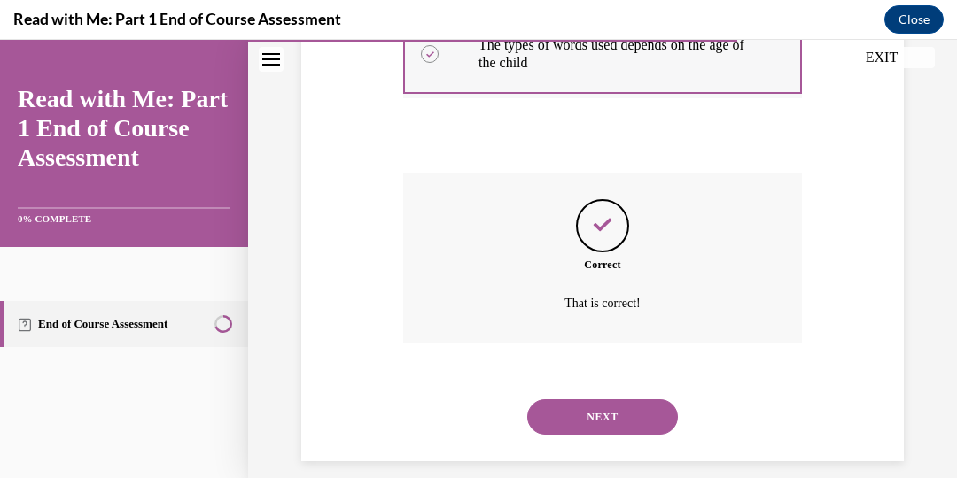
scroll to position [646, 0]
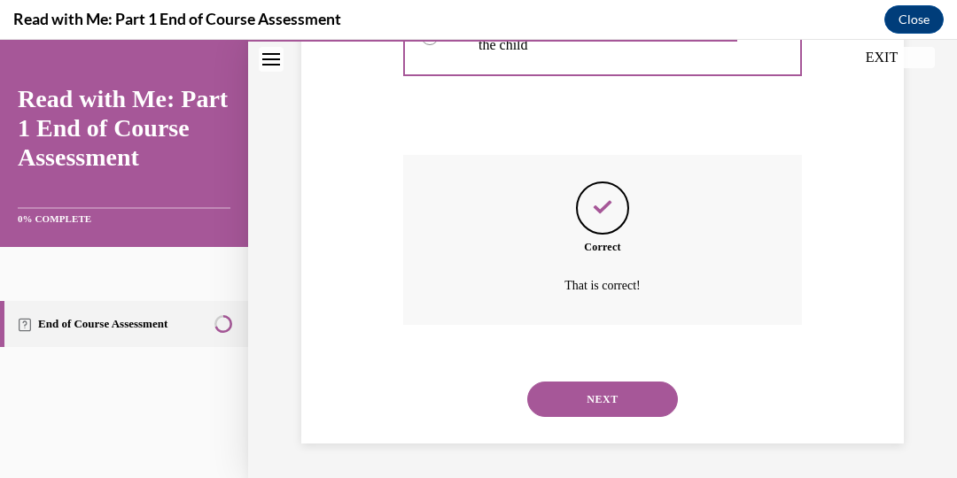
click at [598, 389] on button "NEXT" at bounding box center [602, 399] width 151 height 35
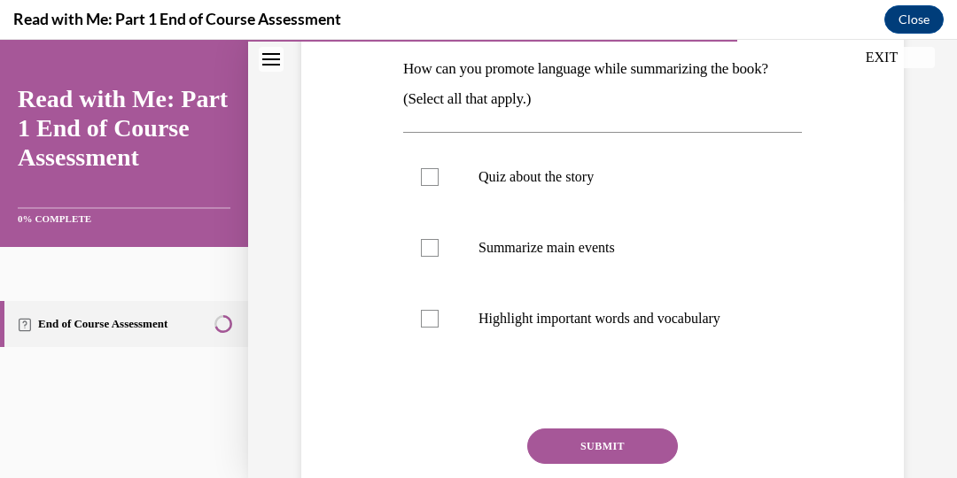
scroll to position [285, 0]
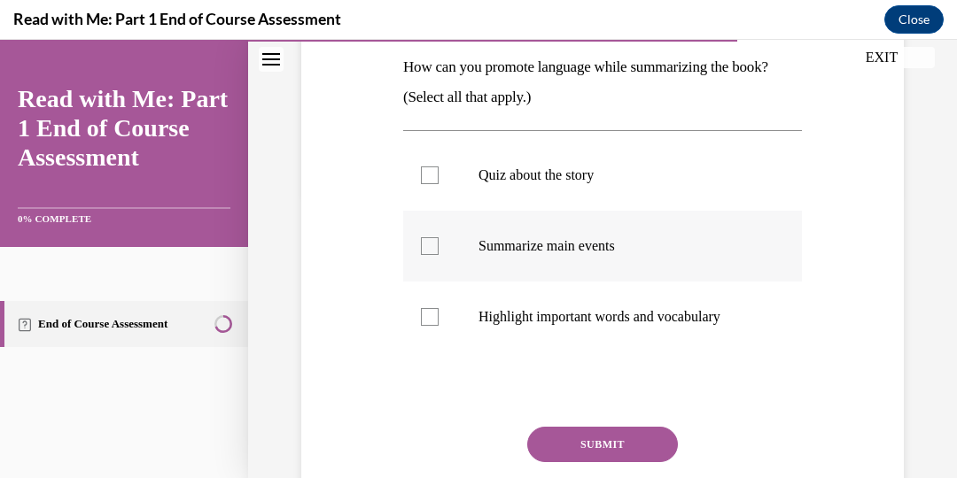
click at [431, 251] on div at bounding box center [430, 246] width 18 height 18
click at [431, 251] on input "Summarize main events" at bounding box center [430, 246] width 18 height 18
checkbox input "true"
click at [427, 317] on div at bounding box center [430, 317] width 18 height 18
click at [427, 317] on input "Highlight important words and vocabulary" at bounding box center [430, 317] width 18 height 18
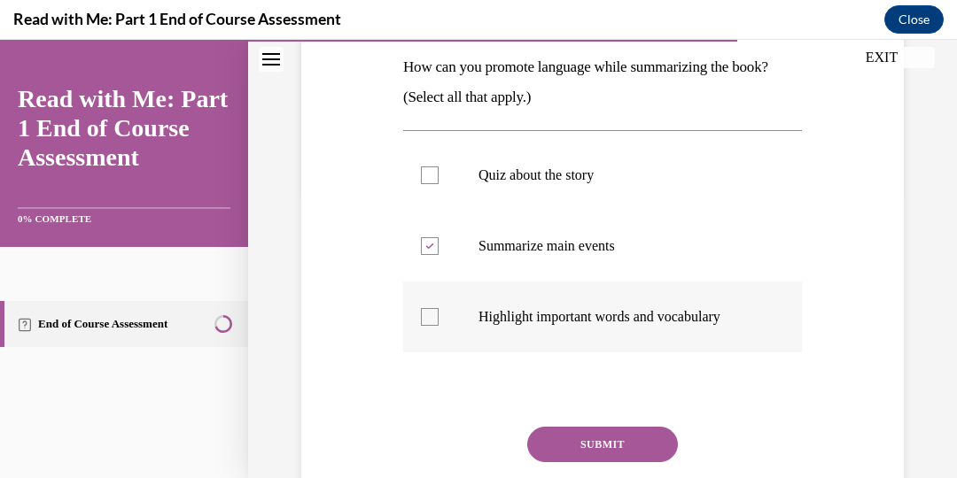
checkbox input "true"
click at [435, 175] on div at bounding box center [430, 176] width 18 height 18
click at [435, 175] on input "Quiz about the story" at bounding box center [430, 176] width 18 height 18
checkbox input "true"
click at [615, 451] on button "SUBMIT" at bounding box center [602, 444] width 151 height 35
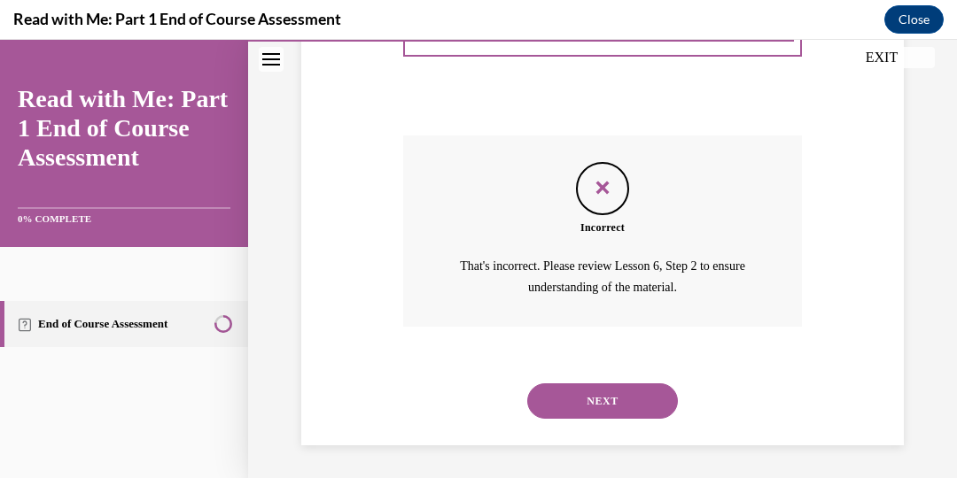
scroll to position [579, 0]
click at [606, 405] on button "NEXT" at bounding box center [602, 399] width 151 height 35
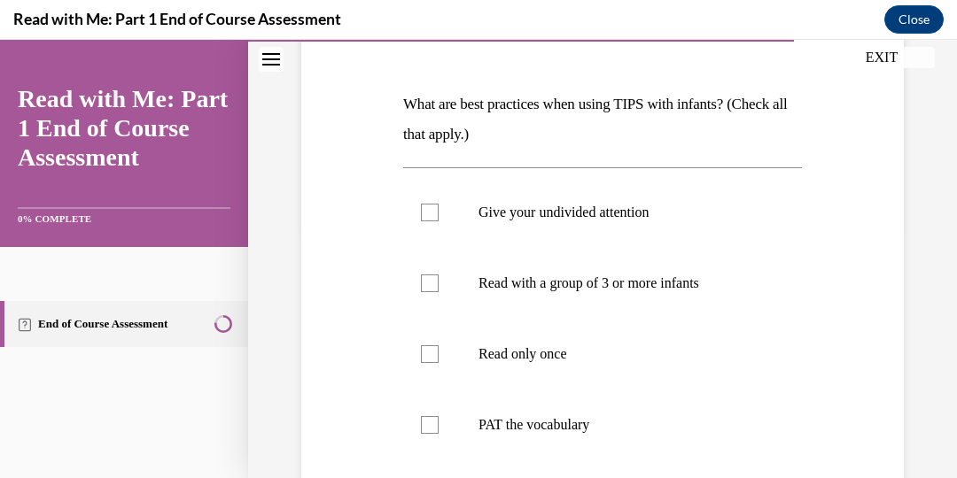
scroll to position [249, 0]
click at [431, 213] on div at bounding box center [430, 212] width 18 height 18
click at [431, 213] on input "Give your undivided attention" at bounding box center [430, 212] width 18 height 18
checkbox input "true"
click at [440, 340] on label "Read only once" at bounding box center [602, 353] width 399 height 71
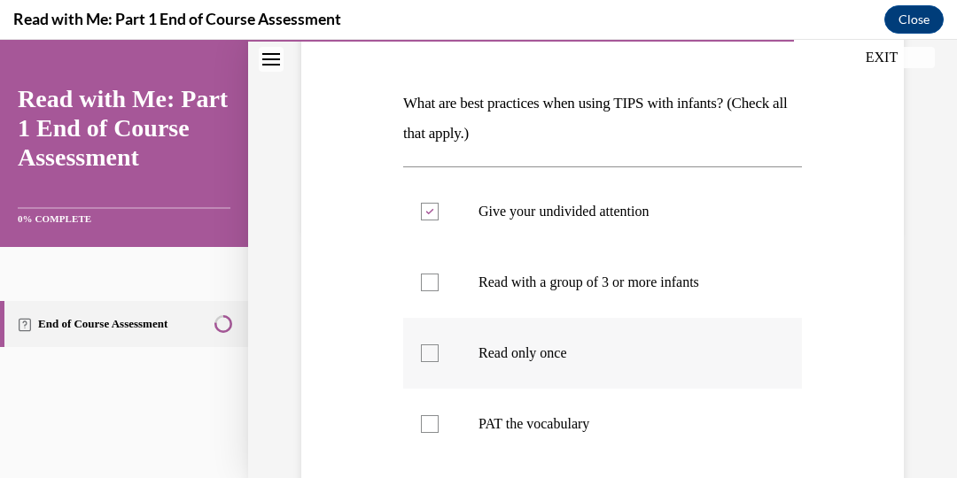
click at [439, 345] on input "Read only once" at bounding box center [430, 354] width 18 height 18
checkbox input "true"
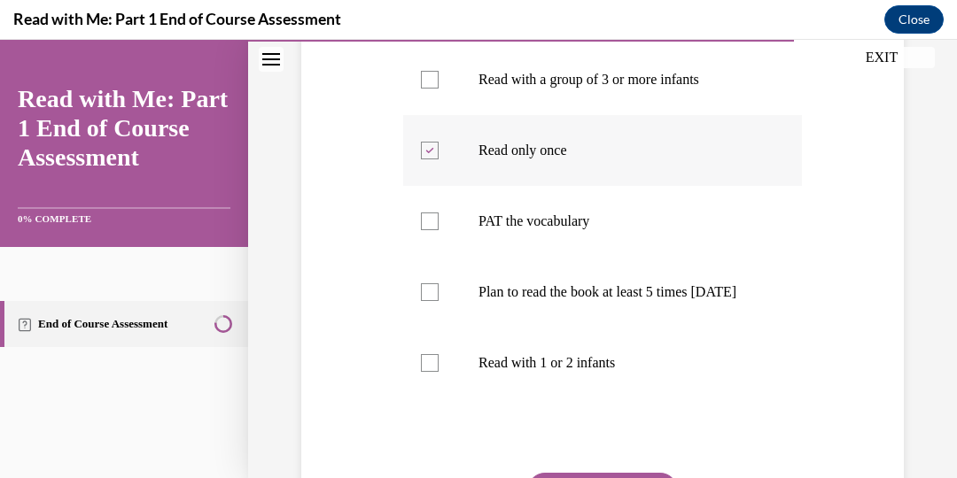
scroll to position [451, 0]
click at [430, 302] on div at bounding box center [430, 293] width 18 height 18
click at [430, 302] on input "Plan to read the book at least 5 times in 2 weeks" at bounding box center [430, 293] width 18 height 18
checkbox input "true"
click at [430, 229] on label "PAT the vocabulary" at bounding box center [602, 222] width 399 height 71
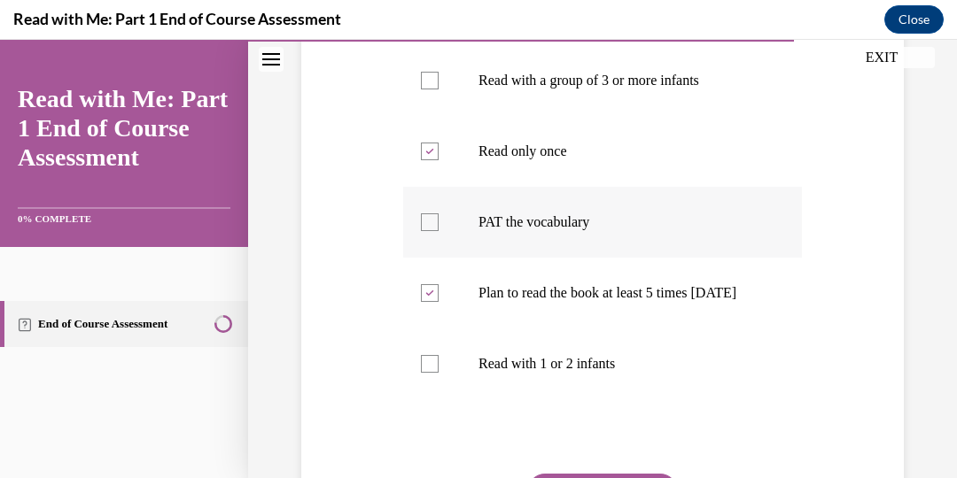
click at [430, 229] on input "PAT the vocabulary" at bounding box center [430, 223] width 18 height 18
checkbox input "true"
click at [427, 159] on div at bounding box center [430, 152] width 18 height 18
click at [427, 159] on input "Read only once" at bounding box center [430, 152] width 18 height 18
checkbox input "false"
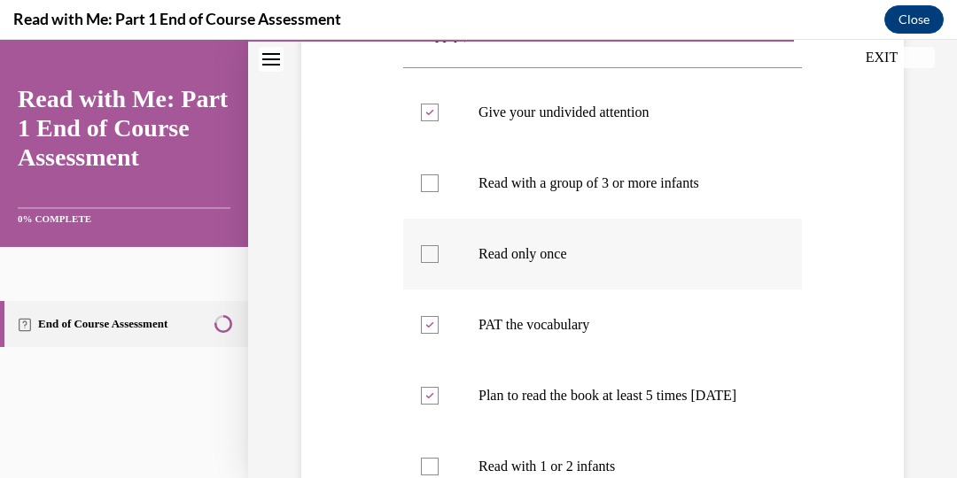
scroll to position [346, 0]
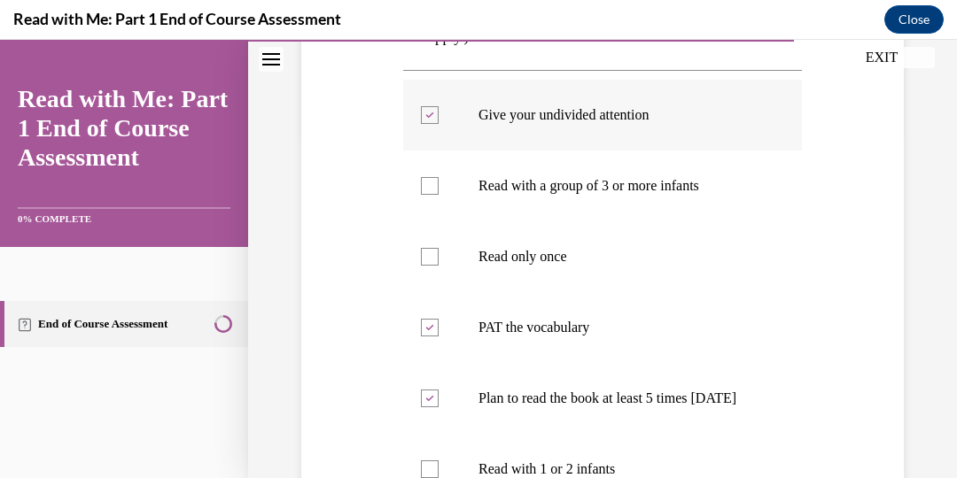
click at [424, 115] on div at bounding box center [430, 115] width 18 height 18
click at [424, 115] on input "Give your undivided attention" at bounding box center [430, 115] width 18 height 18
checkbox input "false"
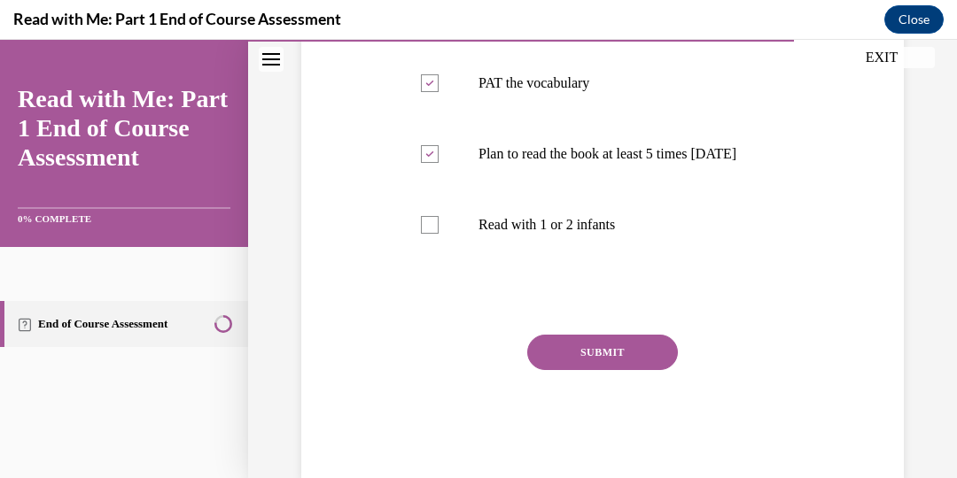
scroll to position [644, 0]
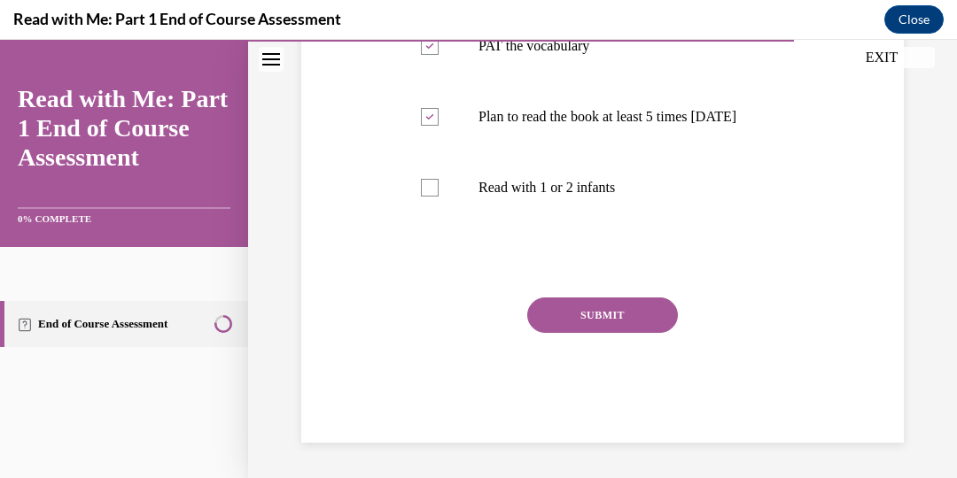
click at [583, 316] on button "SUBMIT" at bounding box center [602, 315] width 151 height 35
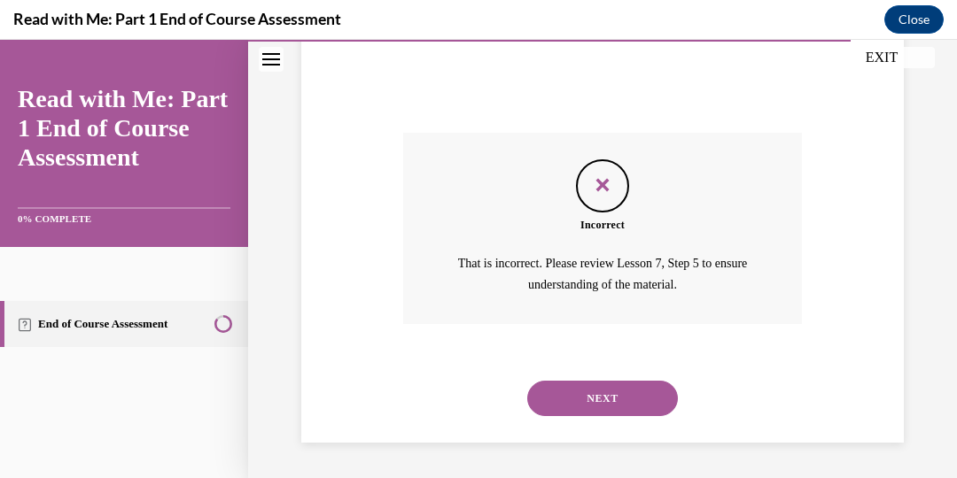
scroll to position [808, 0]
click at [603, 404] on button "NEXT" at bounding box center [602, 398] width 151 height 35
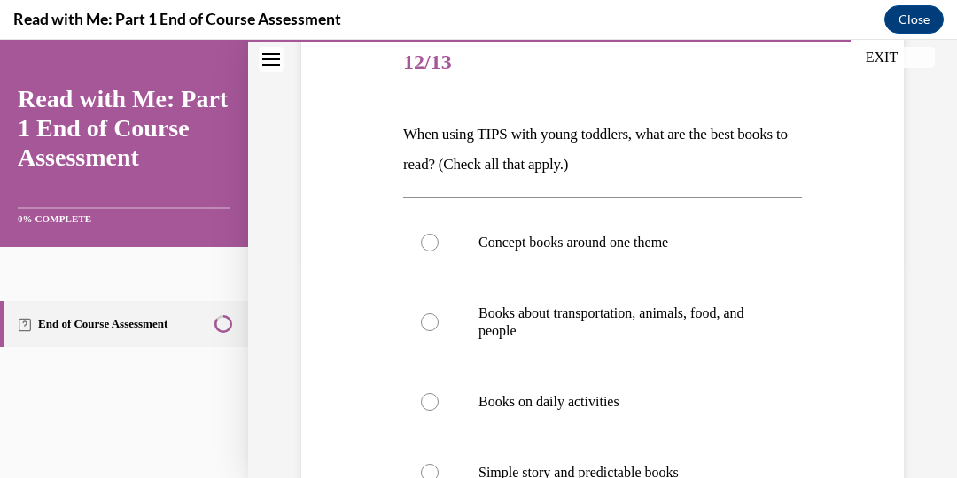
scroll to position [220, 0]
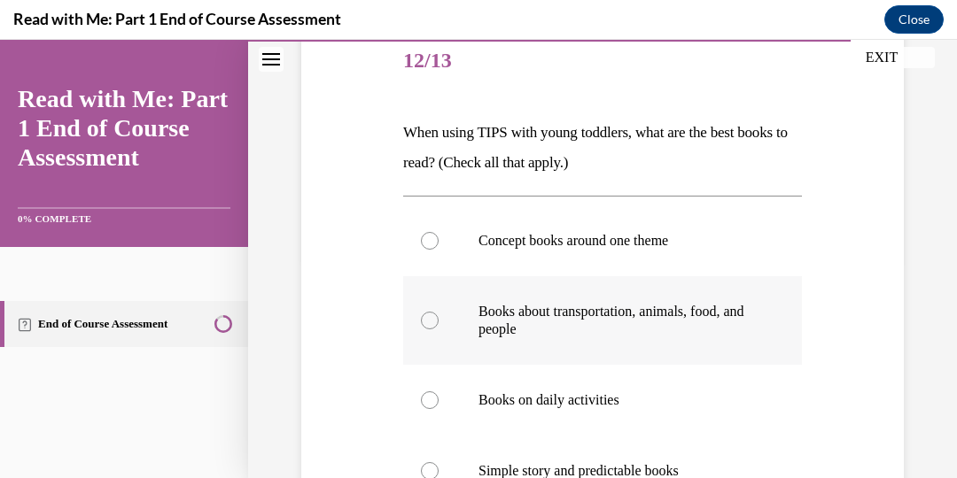
click at [428, 322] on div at bounding box center [430, 321] width 18 height 18
click at [428, 322] on input "Books about transportation, animals, food, and people" at bounding box center [430, 321] width 18 height 18
radio input "true"
click at [428, 322] on div at bounding box center [430, 321] width 18 height 18
click at [428, 322] on input "Books about transportation, animals, food, and people" at bounding box center [430, 321] width 18 height 18
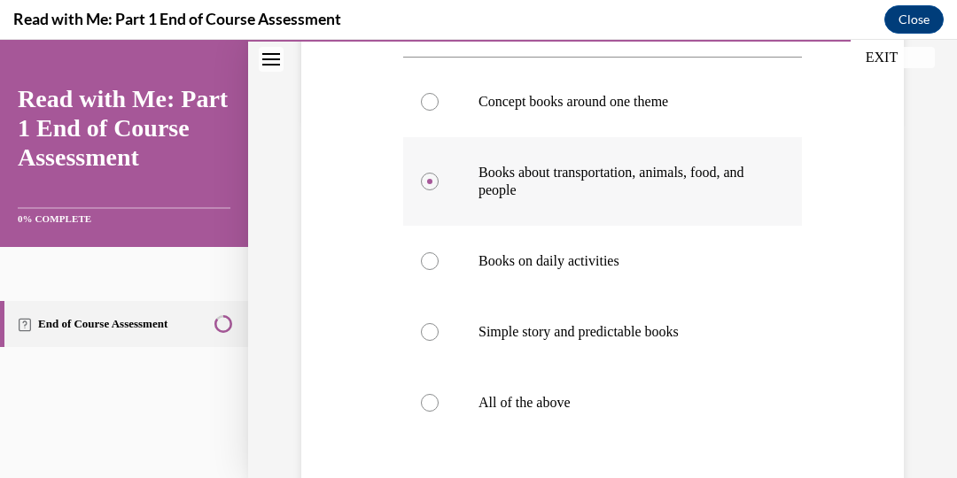
scroll to position [370, 0]
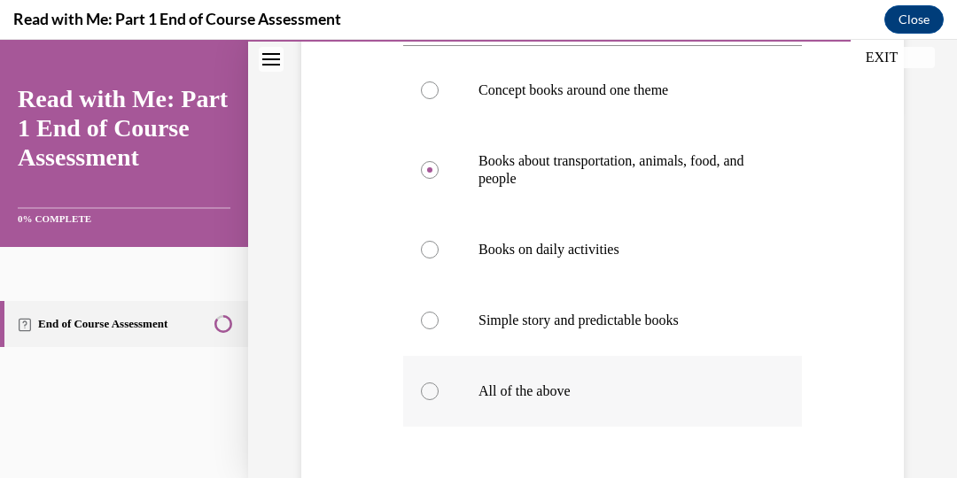
click at [434, 389] on div at bounding box center [430, 392] width 18 height 18
click at [434, 389] on input "All of the above" at bounding box center [430, 392] width 18 height 18
radio input "true"
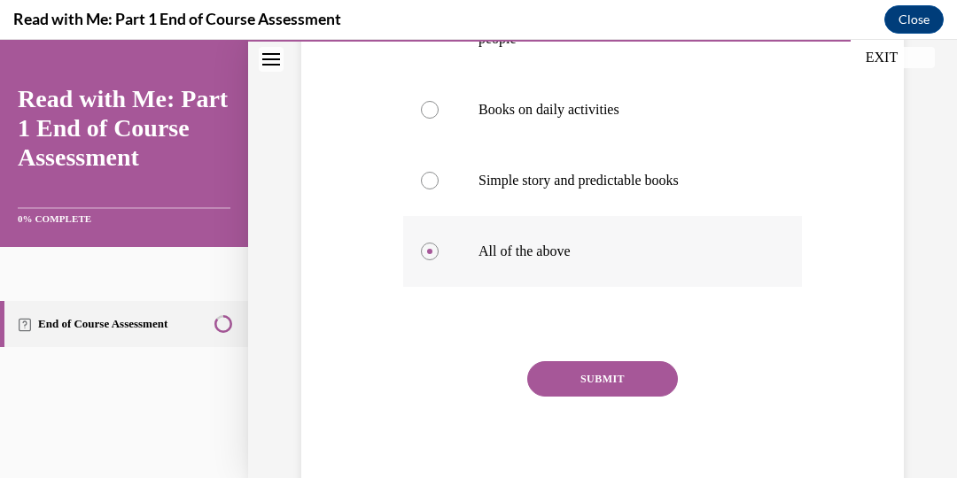
scroll to position [517, 0]
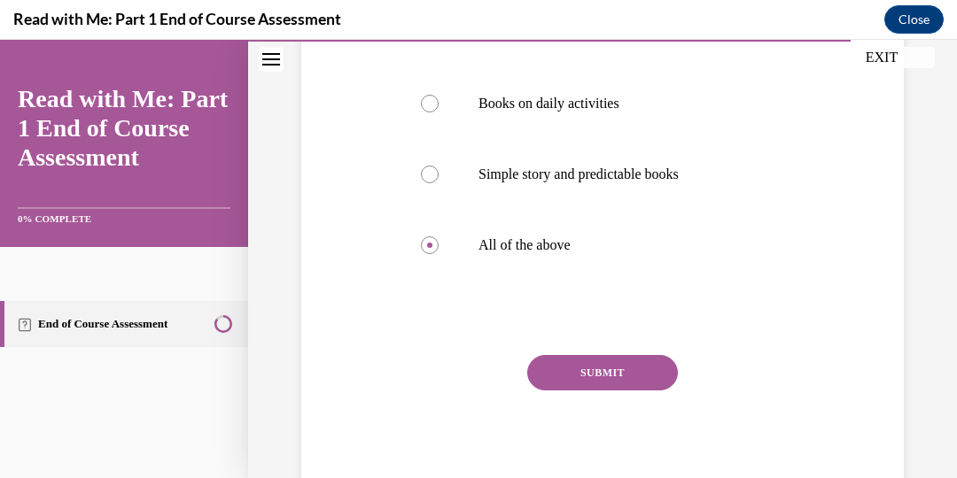
click at [553, 369] on button "SUBMIT" at bounding box center [602, 372] width 151 height 35
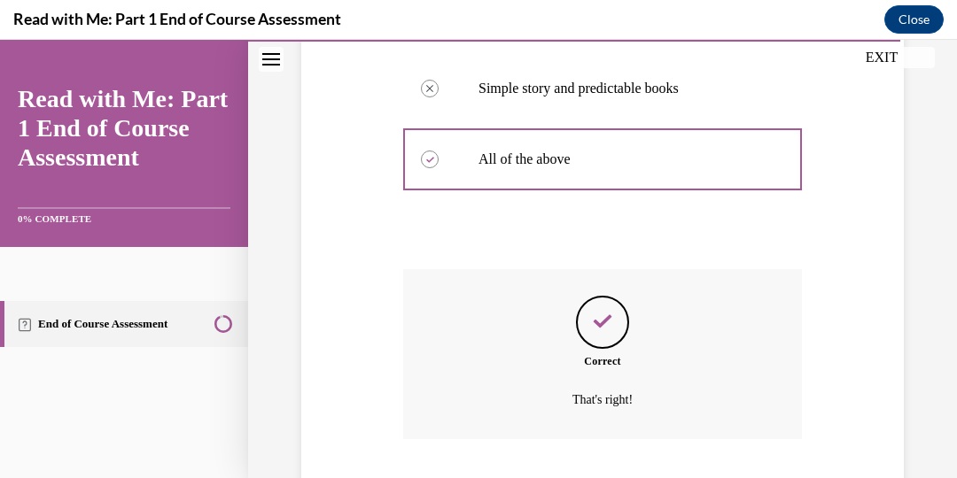
scroll to position [717, 0]
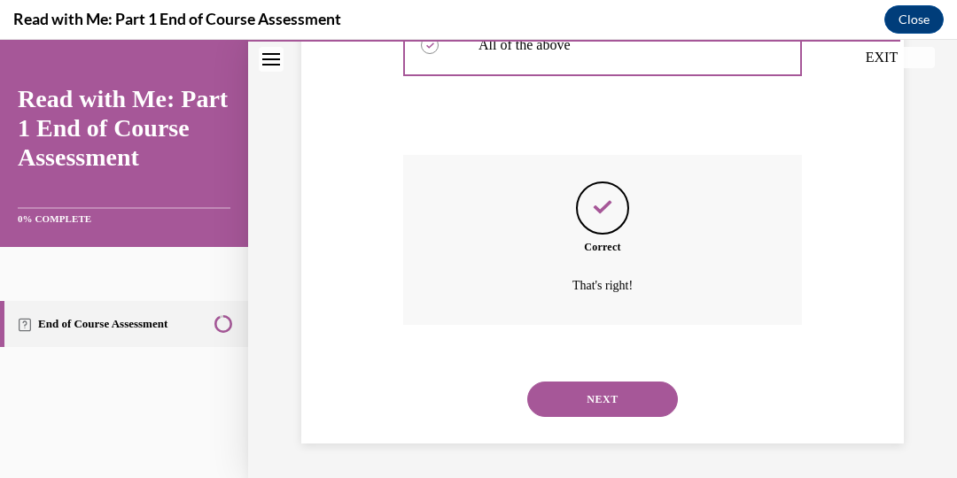
click at [596, 396] on button "NEXT" at bounding box center [602, 399] width 151 height 35
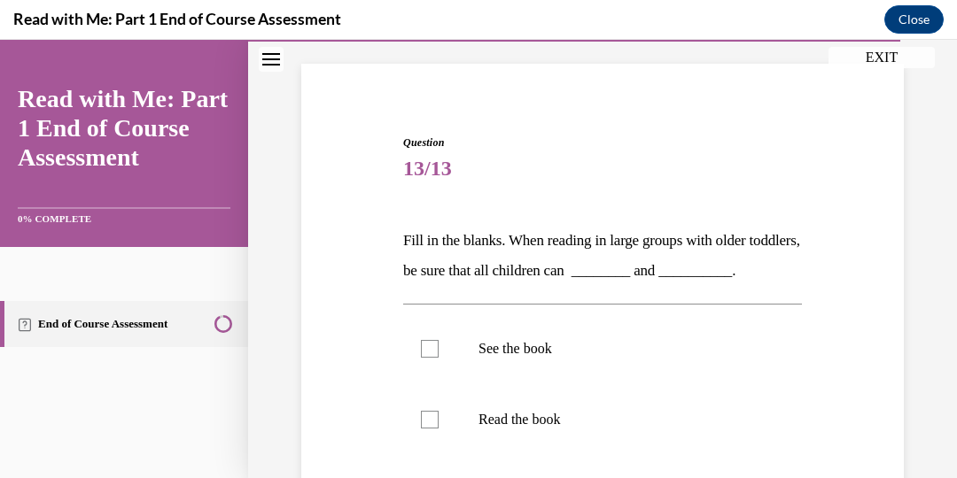
scroll to position [116, 0]
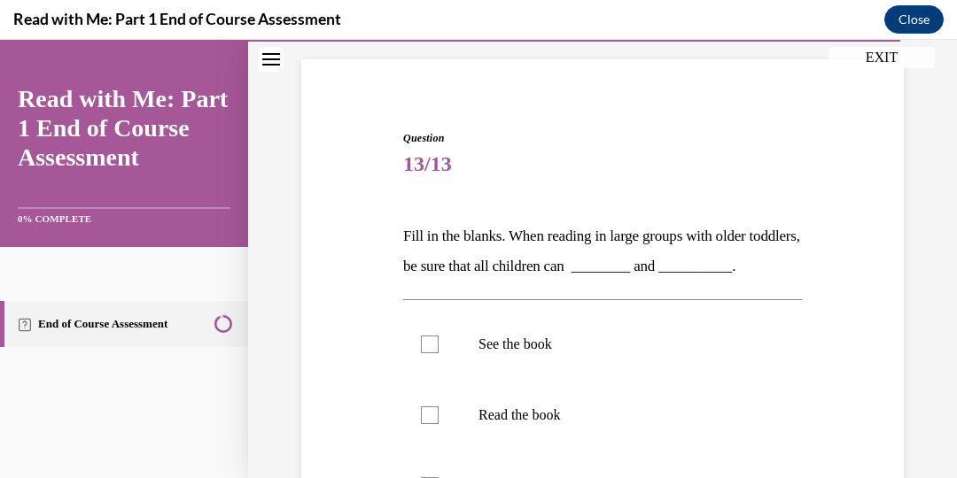
click at [596, 396] on label "Read the book" at bounding box center [602, 415] width 399 height 71
click at [439, 407] on input "Read the book" at bounding box center [430, 416] width 18 height 18
click at [431, 418] on div at bounding box center [430, 416] width 18 height 18
click at [431, 418] on input "Read the book" at bounding box center [430, 416] width 18 height 18
checkbox input "false"
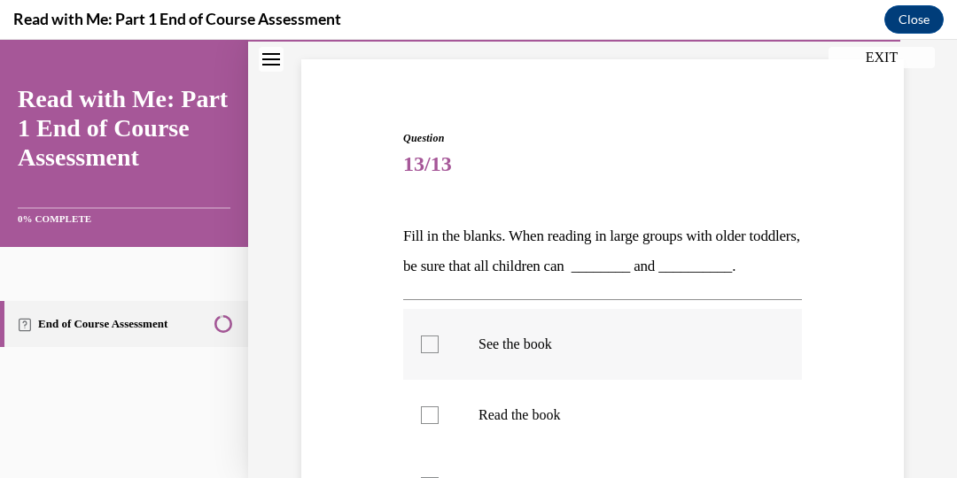
click at [428, 347] on div at bounding box center [430, 345] width 18 height 18
click at [428, 347] on input "See the book" at bounding box center [430, 345] width 18 height 18
checkbox input "true"
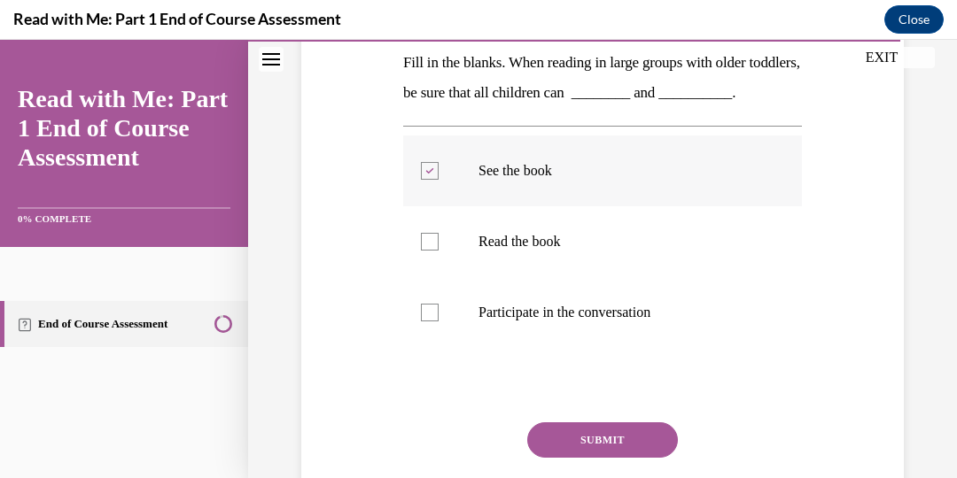
scroll to position [294, 0]
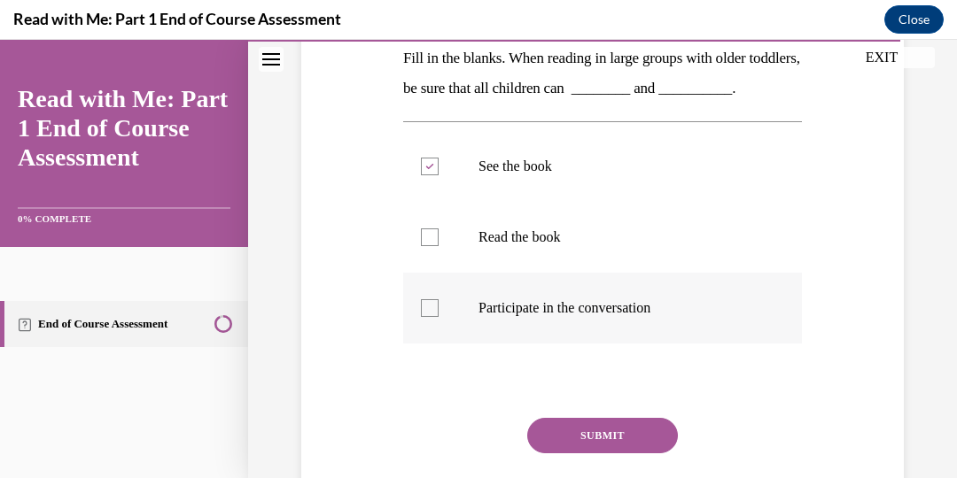
click at [433, 308] on div at bounding box center [430, 308] width 18 height 18
click at [433, 308] on input "Participate in the conversation" at bounding box center [430, 308] width 18 height 18
checkbox input "true"
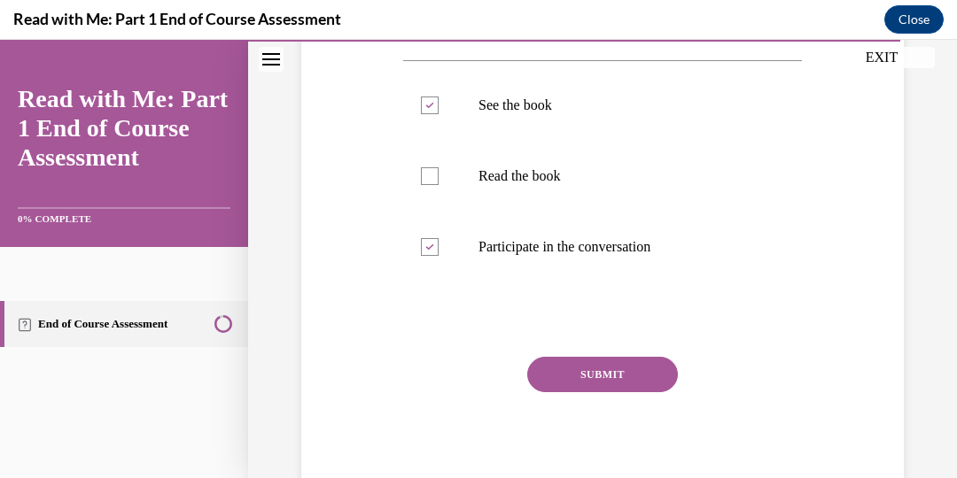
click at [614, 377] on button "SUBMIT" at bounding box center [602, 374] width 151 height 35
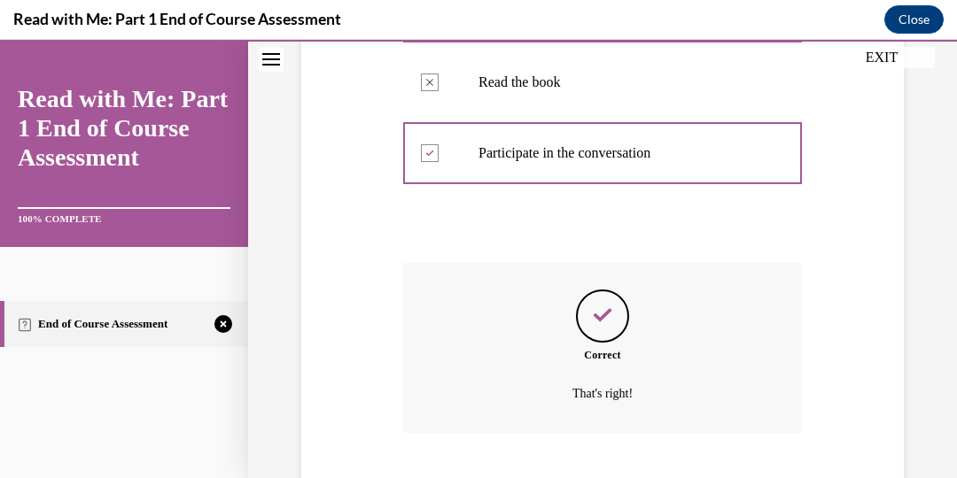
scroll to position [557, 0]
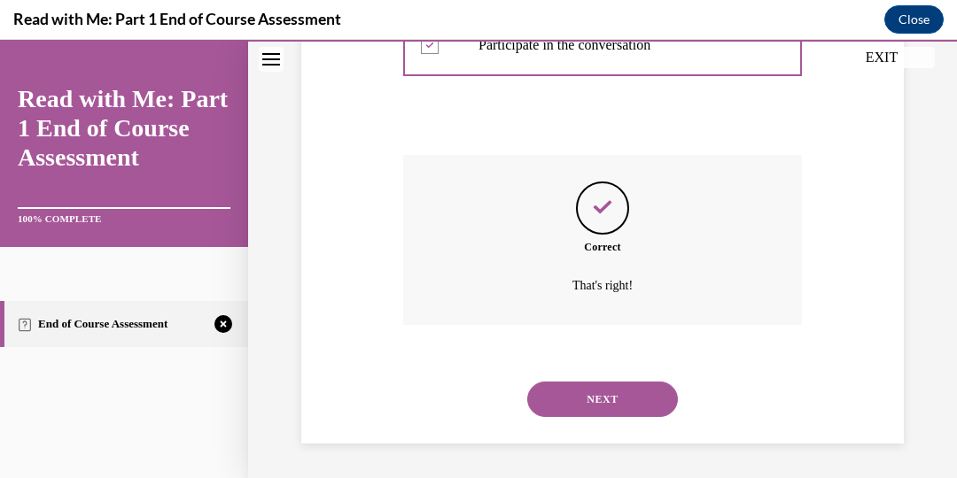
click at [612, 400] on button "NEXT" at bounding box center [602, 399] width 151 height 35
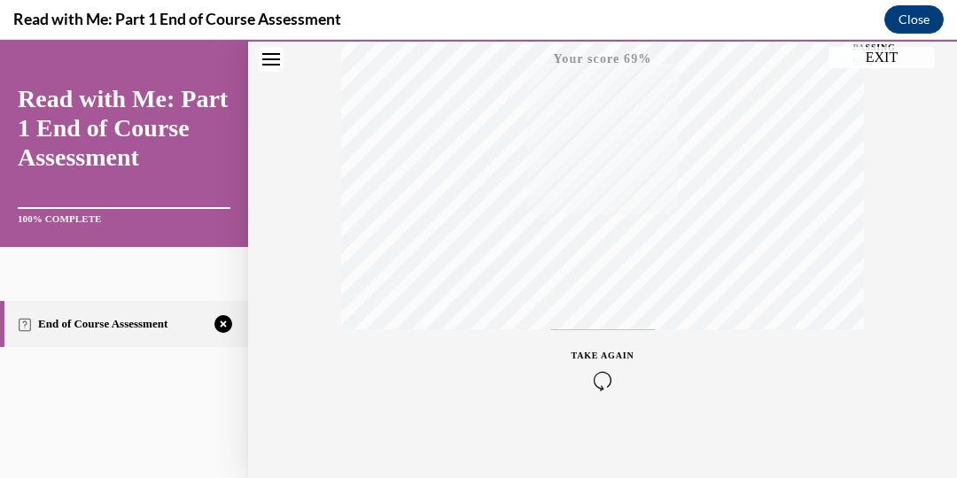
scroll to position [469, 0]
click at [596, 398] on button "TAKE AGAIN" at bounding box center [602, 360] width 105 height 80
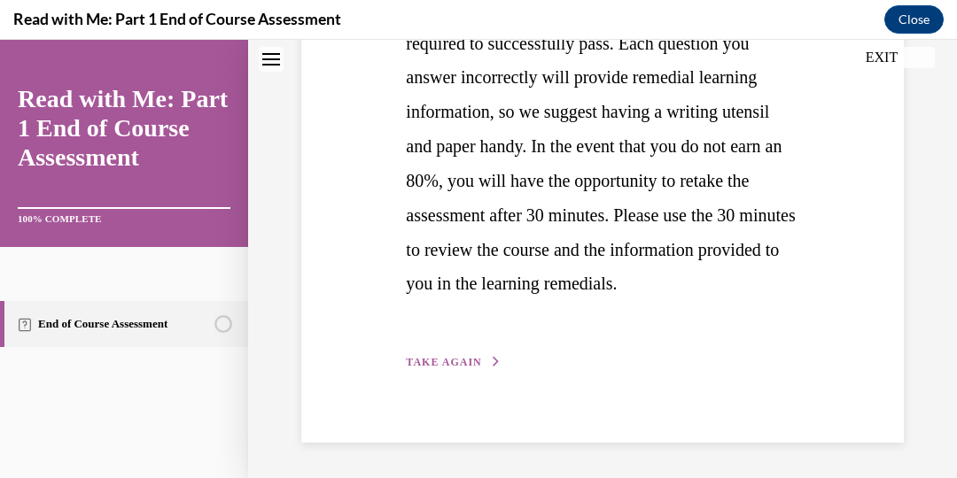
click at [475, 369] on button "TAKE AGAIN" at bounding box center [453, 362] width 95 height 16
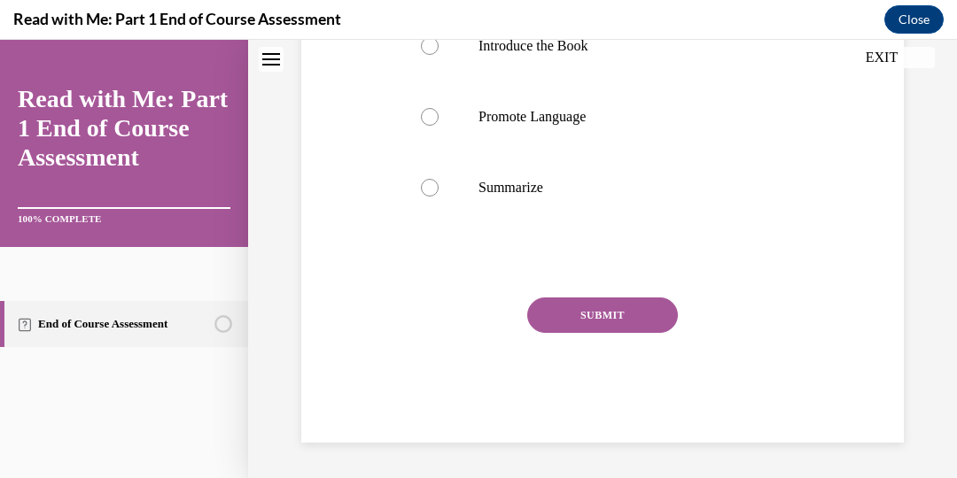
scroll to position [3, 0]
